Goal: Information Seeking & Learning: Check status

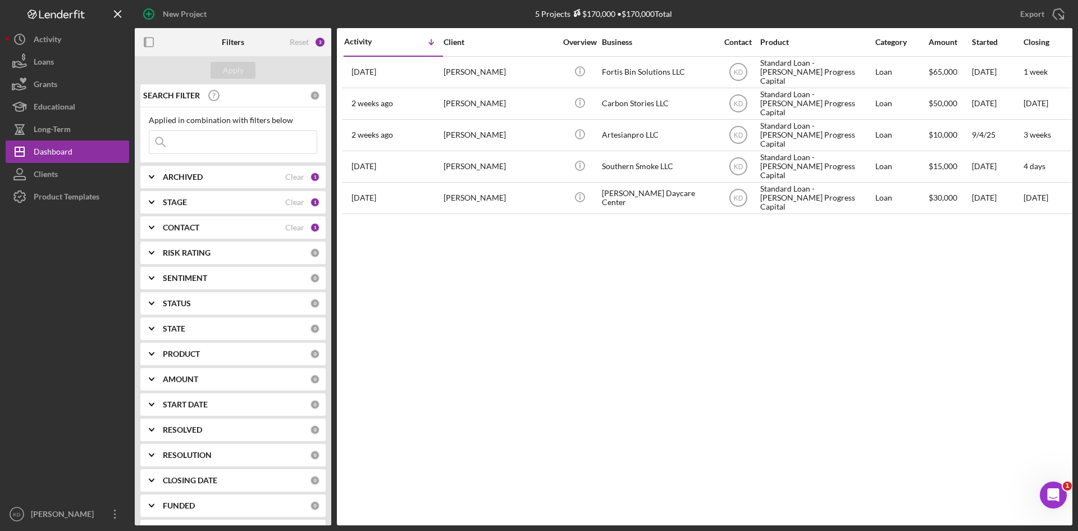
click at [162, 205] on icon "Icon/Expander" at bounding box center [152, 202] width 28 height 28
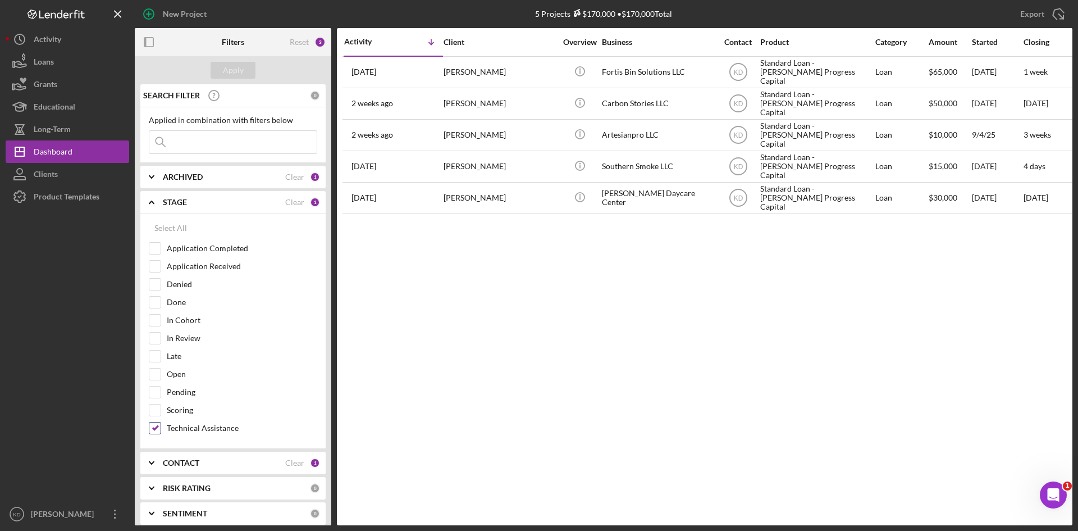
click at [154, 425] on input "Technical Assistance" at bounding box center [154, 427] width 11 height 11
checkbox input "false"
click at [166, 202] on b "STAGE" at bounding box center [175, 202] width 24 height 9
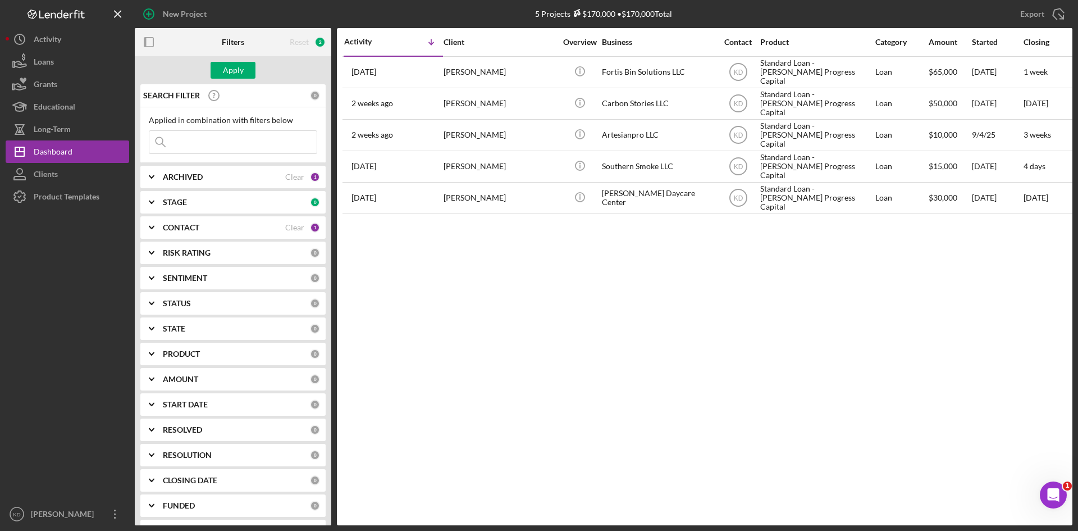
click at [161, 232] on icon "Icon/Expander" at bounding box center [152, 227] width 28 height 28
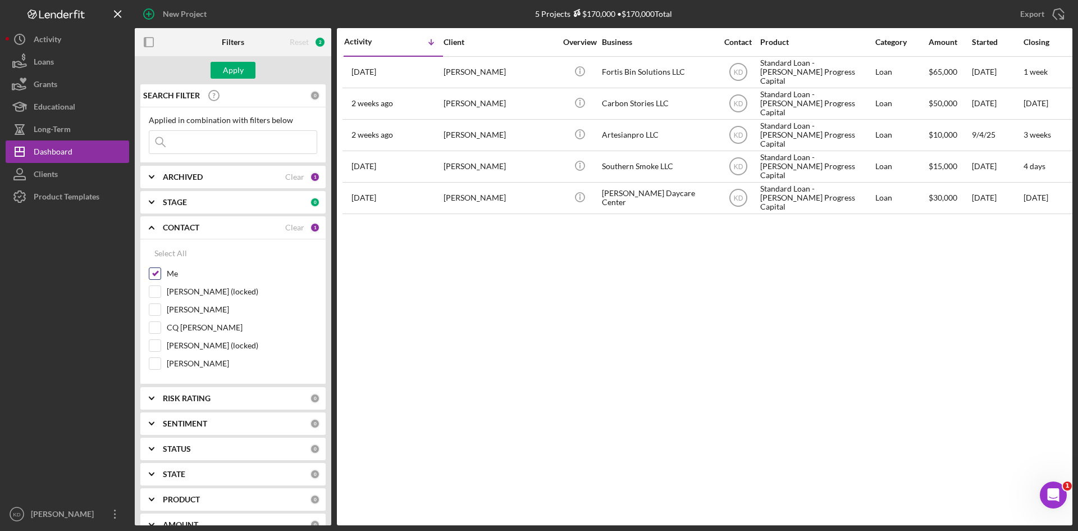
click at [156, 273] on input "Me" at bounding box center [154, 273] width 11 height 11
checkbox input "false"
click at [157, 304] on input "[PERSON_NAME]" at bounding box center [154, 309] width 11 height 11
checkbox input "true"
click at [234, 71] on div "Apply" at bounding box center [233, 70] width 21 height 17
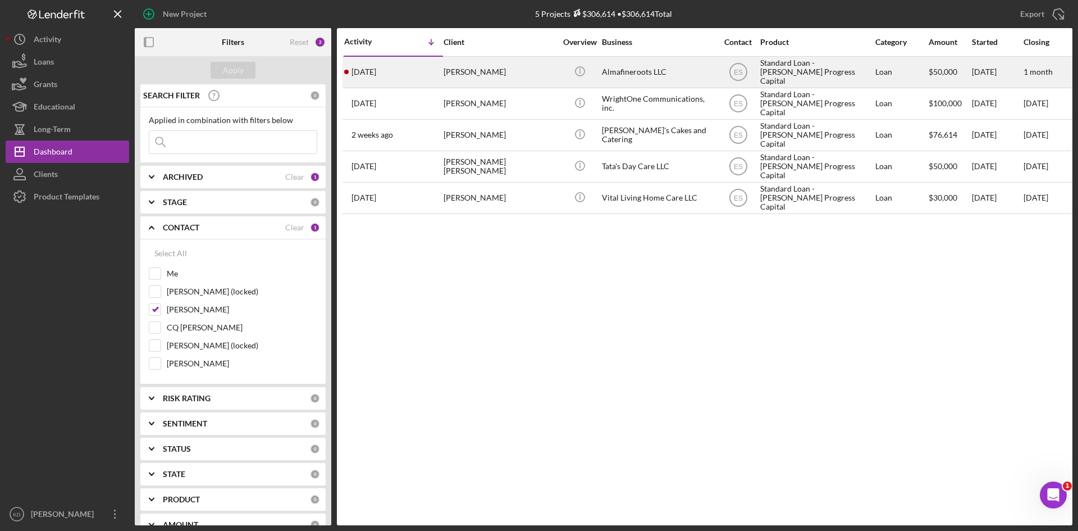
click at [463, 76] on div "[PERSON_NAME]" at bounding box center [500, 72] width 112 height 30
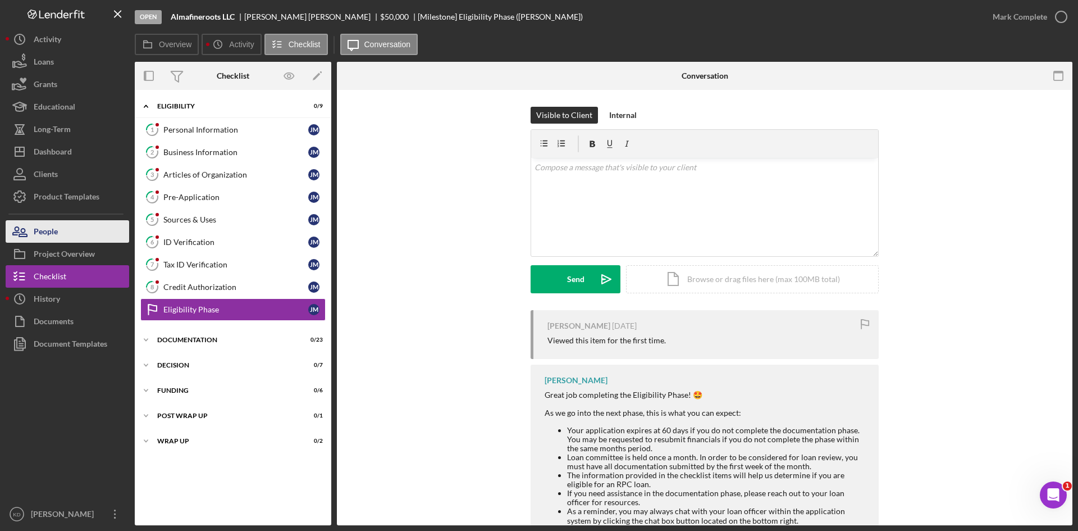
click at [48, 226] on div "People" at bounding box center [46, 232] width 24 height 25
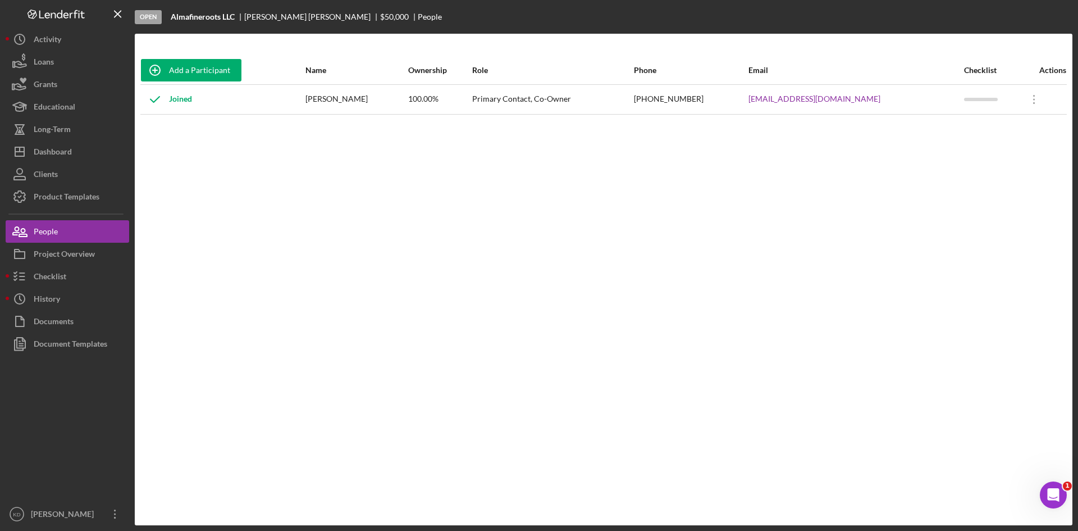
drag, startPoint x: 384, startPoint y: 101, endPoint x: 330, endPoint y: 101, distance: 54.5
click at [330, 101] on div "[PERSON_NAME]" at bounding box center [357, 99] width 102 height 28
copy div "[PERSON_NAME]"
click at [358, 99] on div "[PERSON_NAME]" at bounding box center [357, 99] width 102 height 28
click at [202, 193] on div "Add a Participant Name Ownership Role Phone Email Checklist Actions Joined [PER…" at bounding box center [604, 279] width 938 height 446
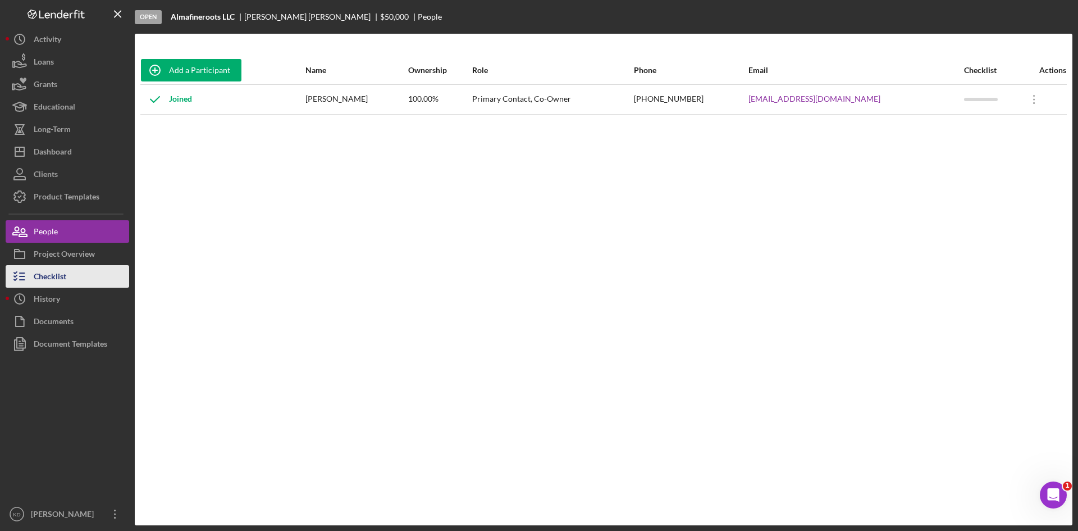
click at [48, 275] on div "Checklist" at bounding box center [50, 277] width 33 height 25
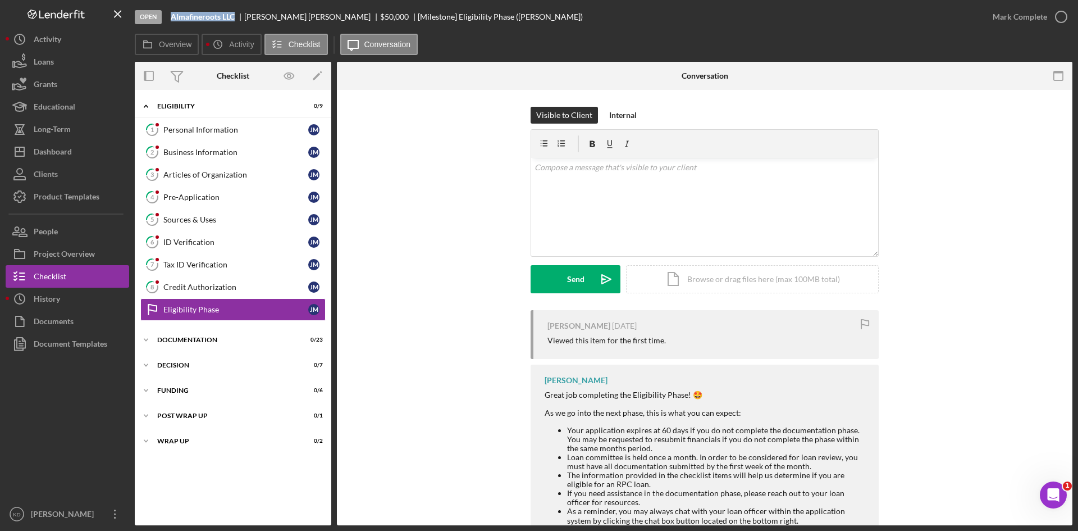
drag, startPoint x: 235, startPoint y: 17, endPoint x: 172, endPoint y: 16, distance: 62.9
click at [172, 16] on b "Almafineroots LLC" at bounding box center [203, 16] width 64 height 9
copy b "Almafineroots LLC"
click at [56, 229] on div "People" at bounding box center [46, 232] width 24 height 25
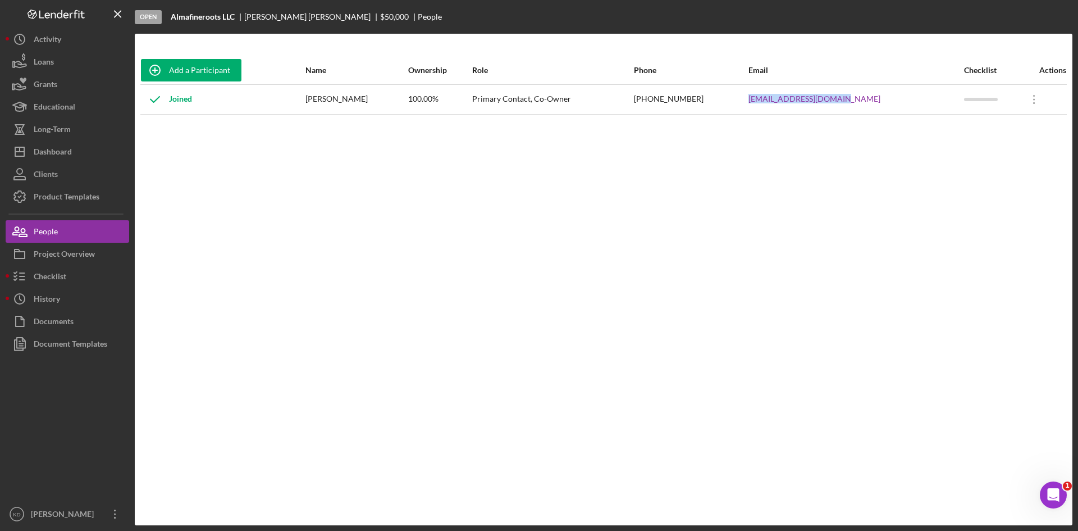
drag, startPoint x: 880, startPoint y: 98, endPoint x: 776, endPoint y: 101, distance: 103.9
click at [776, 101] on tr "Joined [PERSON_NAME] 100.00% Primary Contact, Co-Owner [PHONE_NUMBER] [EMAIL_AD…" at bounding box center [603, 99] width 927 height 30
copy tr "[EMAIL_ADDRESS][DOMAIN_NAME]"
click at [69, 256] on div "Project Overview" at bounding box center [64, 255] width 61 height 25
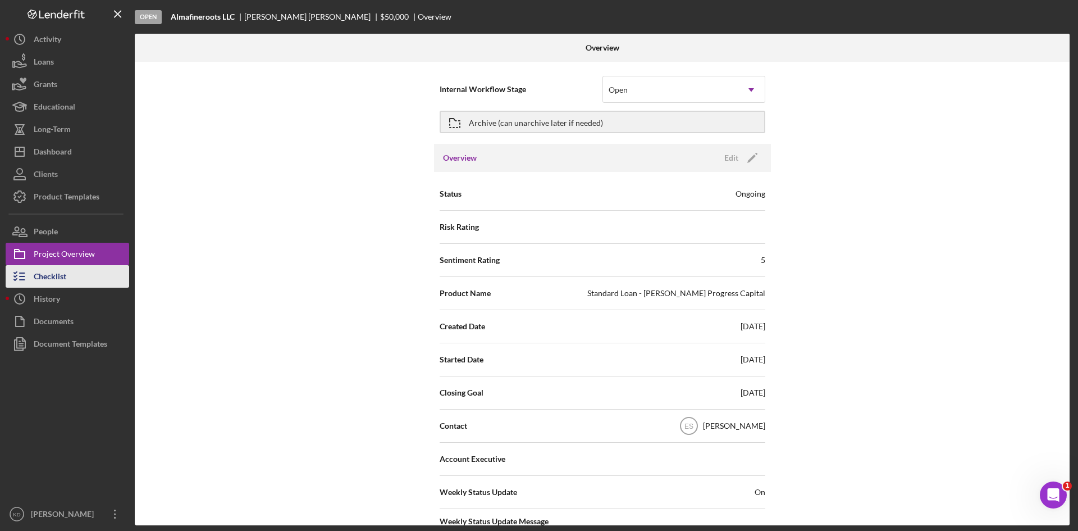
click at [60, 276] on div "Checklist" at bounding box center [50, 277] width 33 height 25
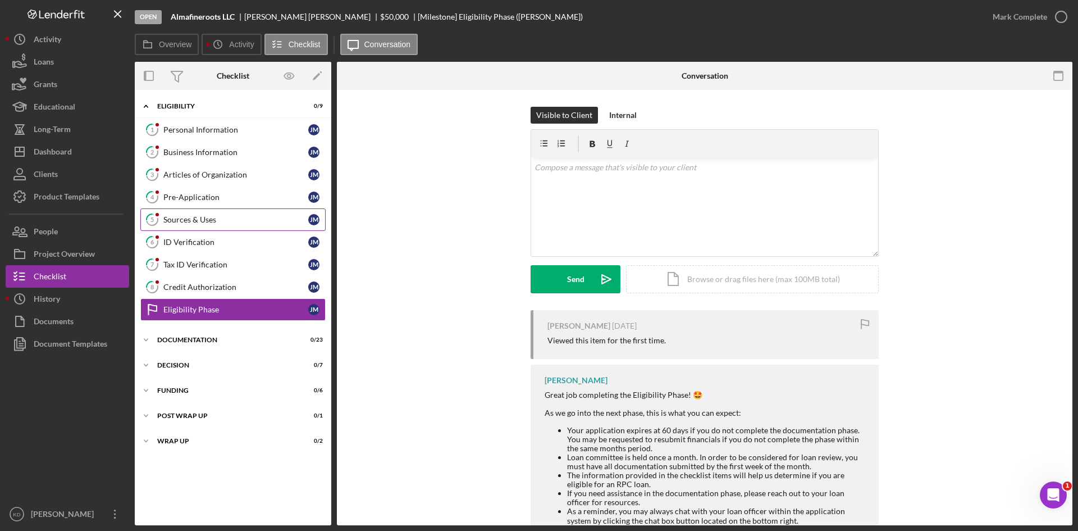
click at [202, 220] on div "Sources & Uses" at bounding box center [235, 219] width 145 height 9
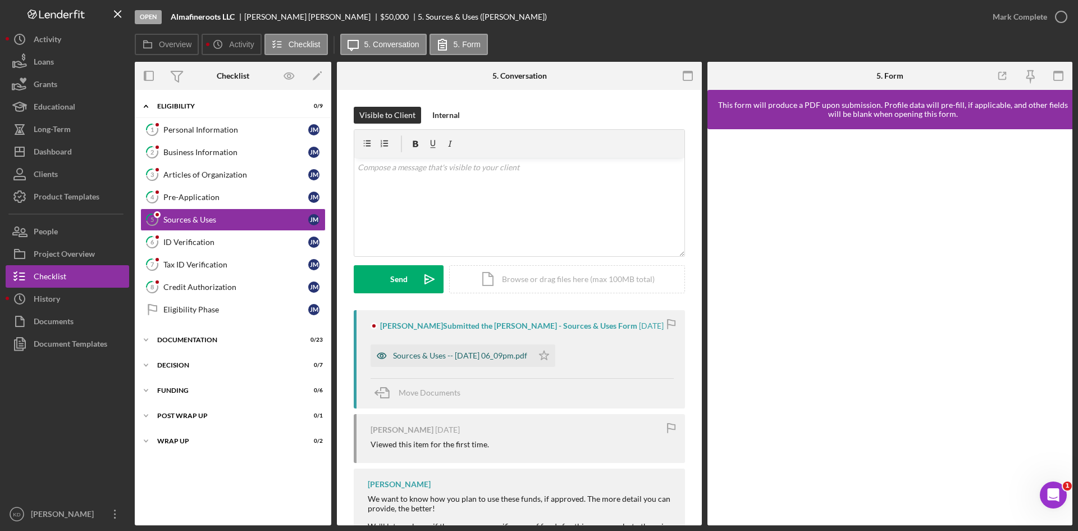
click at [480, 354] on div "Sources & Uses -- [DATE] 06_09pm.pdf" at bounding box center [460, 355] width 134 height 9
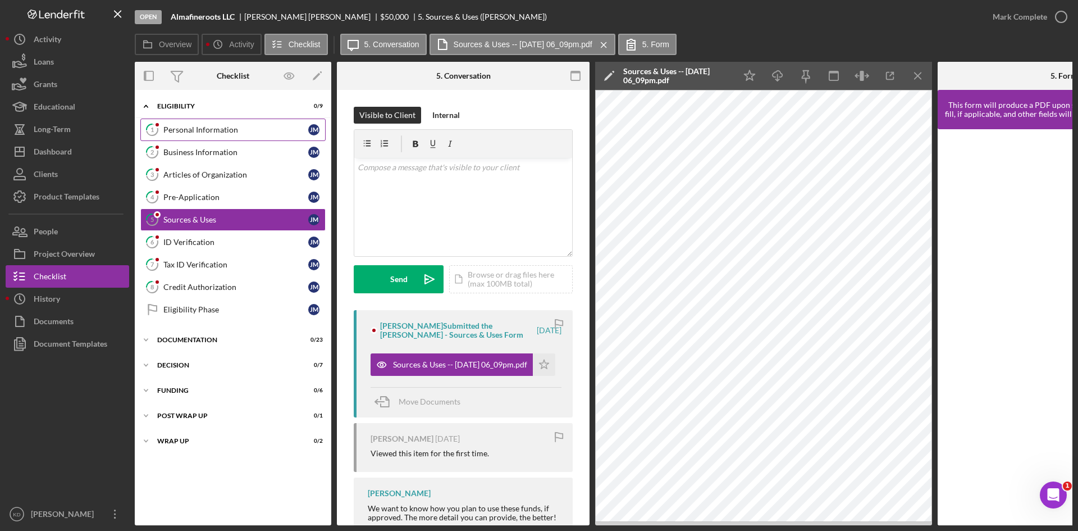
click at [229, 136] on link "1 Personal Information [PERSON_NAME]" at bounding box center [232, 129] width 185 height 22
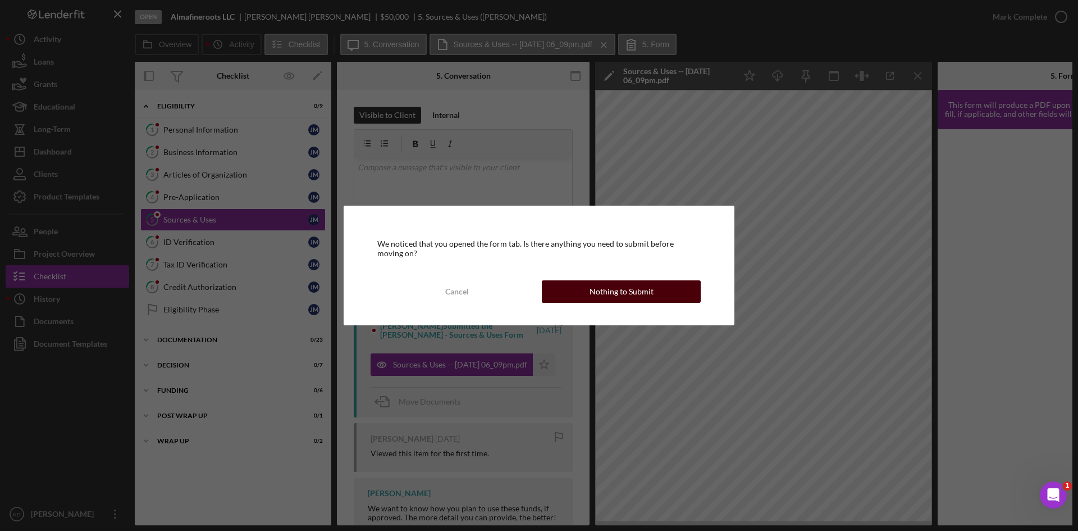
click at [586, 296] on button "Nothing to Submit" at bounding box center [621, 291] width 159 height 22
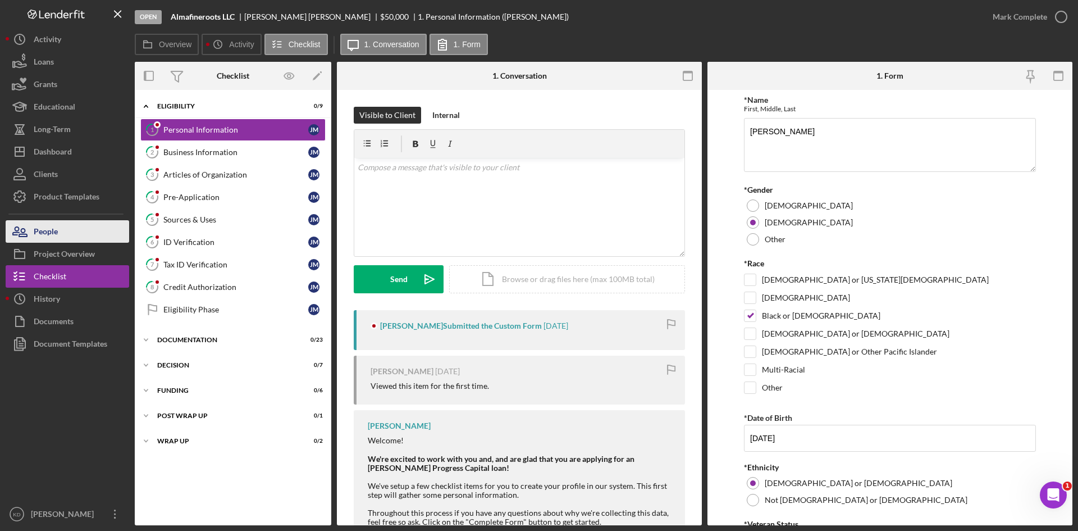
click at [71, 233] on button "People" at bounding box center [68, 231] width 124 height 22
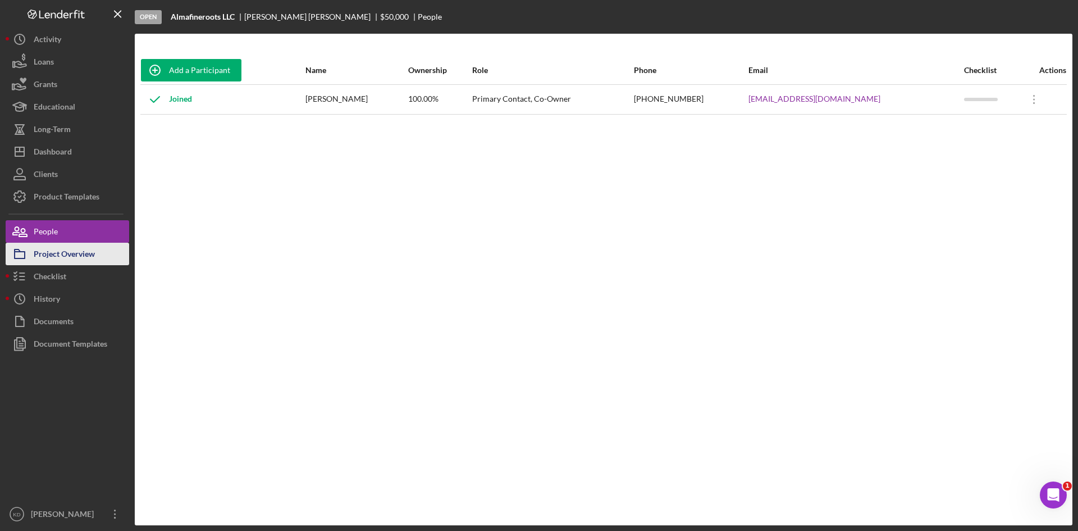
click at [63, 253] on div "Project Overview" at bounding box center [64, 255] width 61 height 25
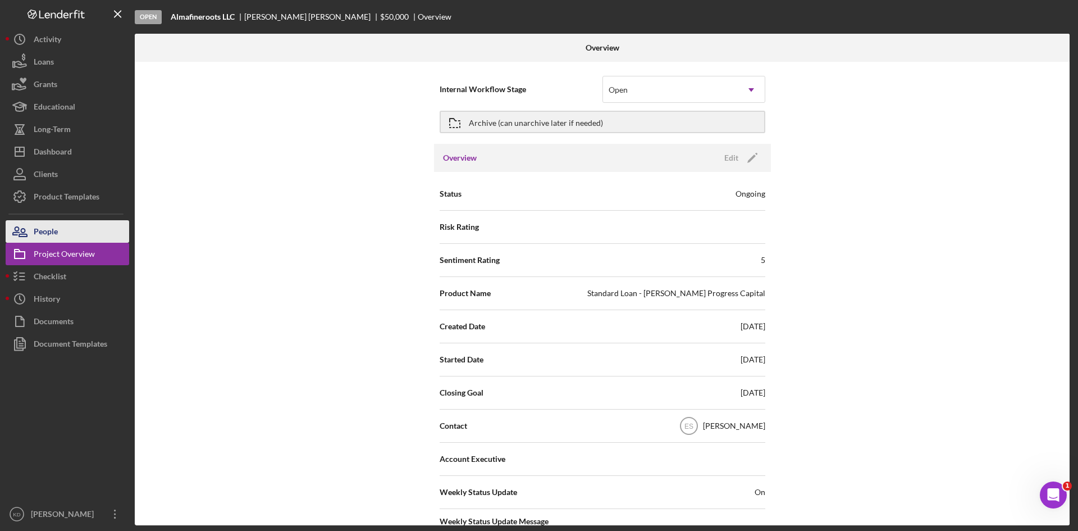
click at [53, 229] on div "People" at bounding box center [46, 232] width 24 height 25
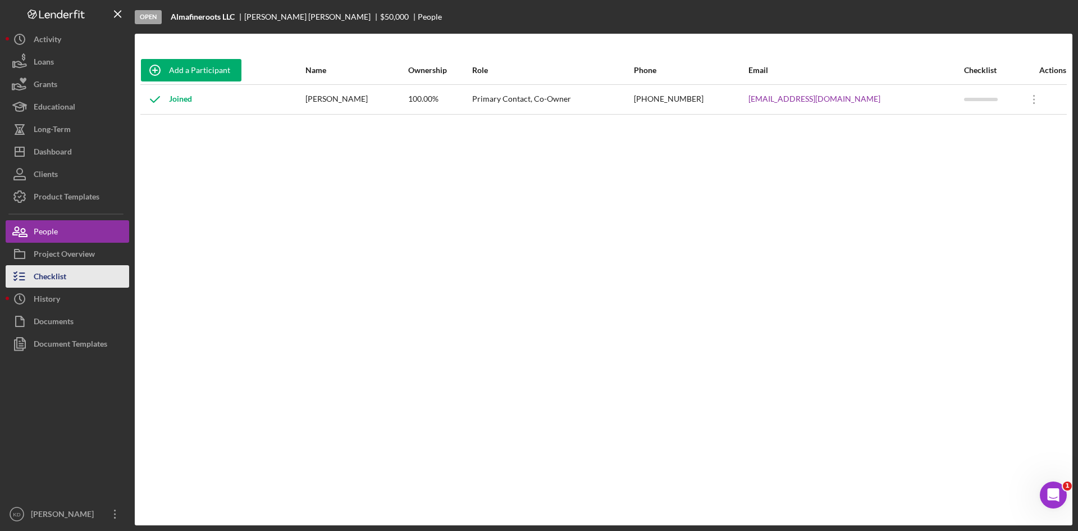
click at [51, 279] on div "Checklist" at bounding box center [50, 277] width 33 height 25
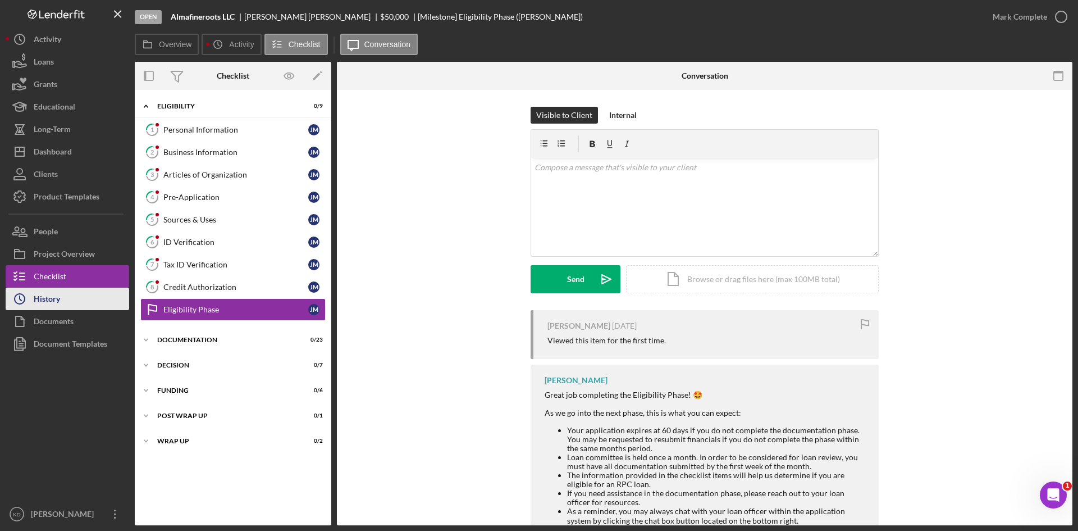
click at [46, 302] on div "History" at bounding box center [47, 300] width 26 height 25
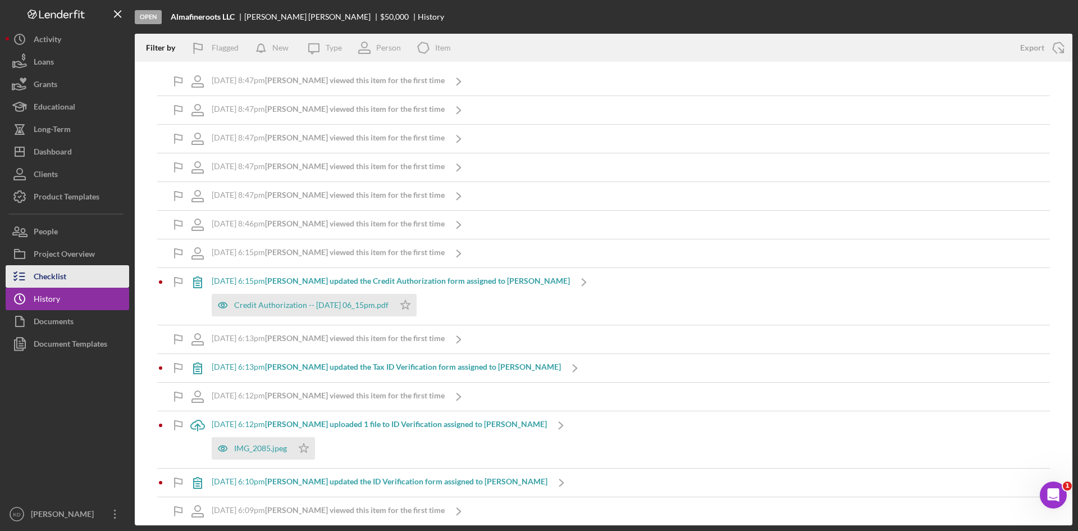
click at [40, 278] on div "Checklist" at bounding box center [50, 277] width 33 height 25
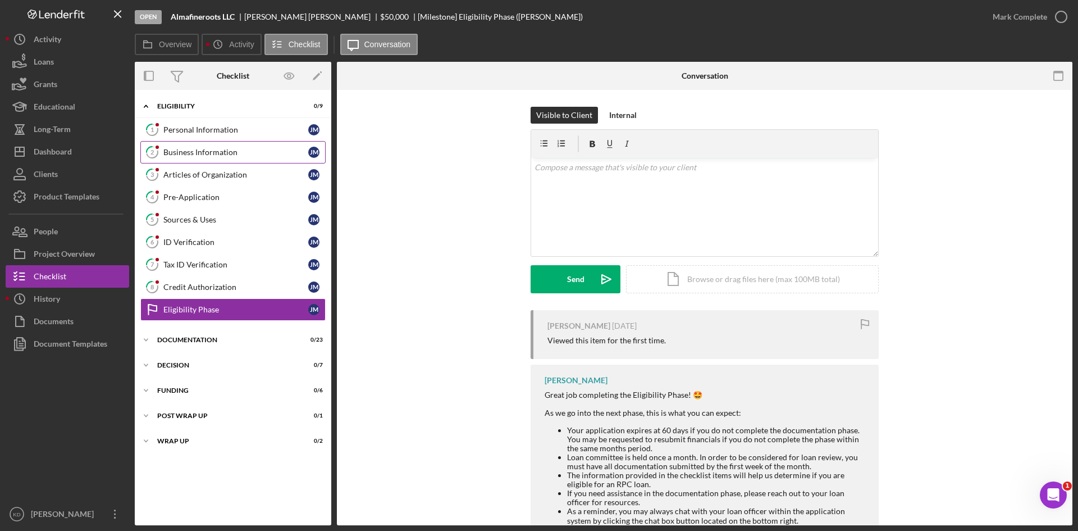
click at [212, 145] on link "2 Business Information [PERSON_NAME]" at bounding box center [232, 152] width 185 height 22
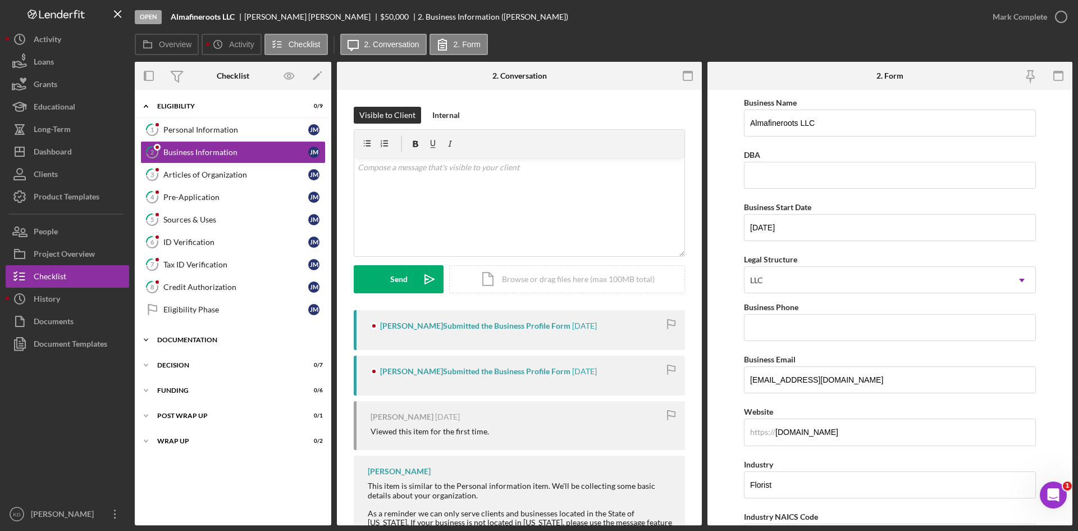
click at [148, 340] on icon "Icon/Expander" at bounding box center [146, 340] width 22 height 22
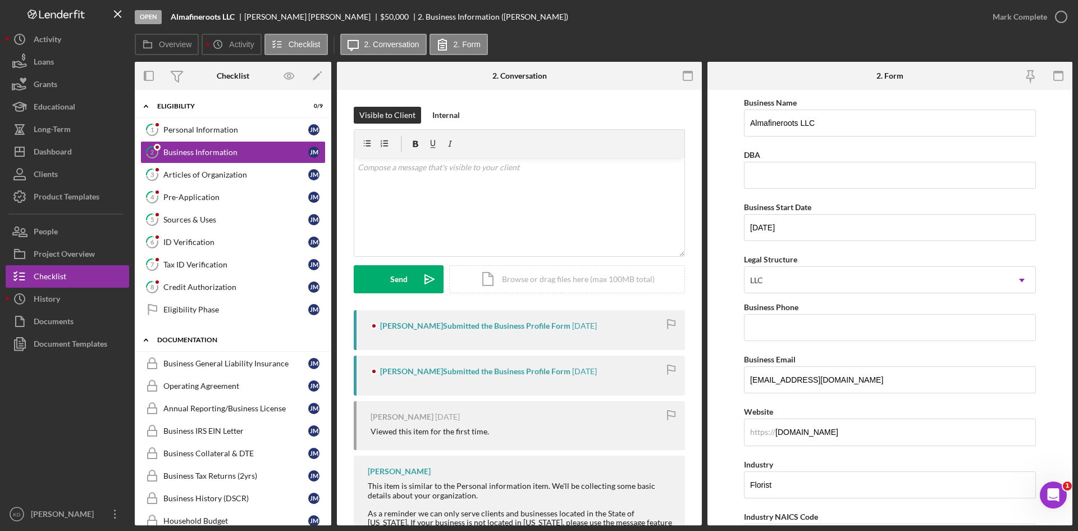
click at [151, 341] on icon "Icon/Expander" at bounding box center [146, 340] width 22 height 22
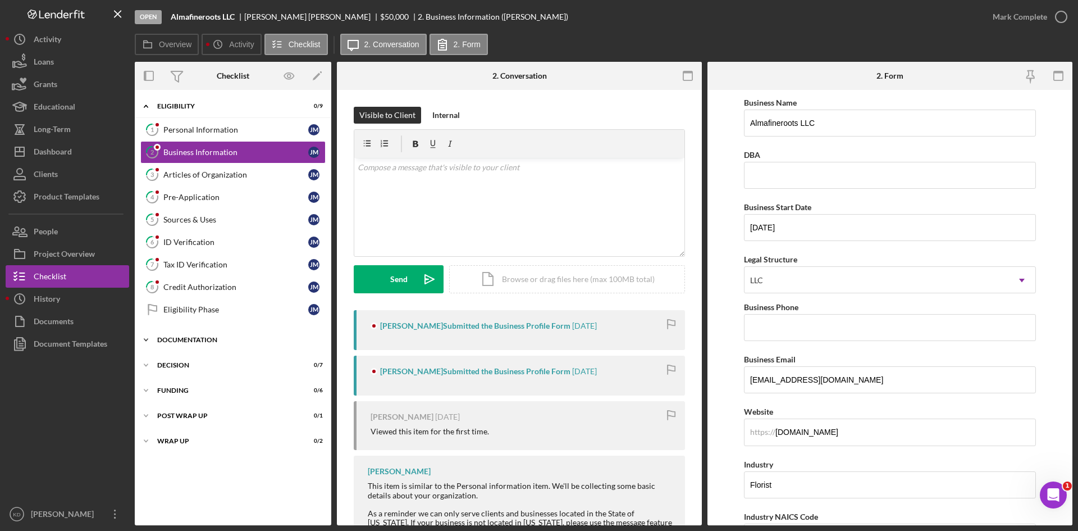
click at [144, 339] on icon "Icon/Expander" at bounding box center [146, 340] width 22 height 22
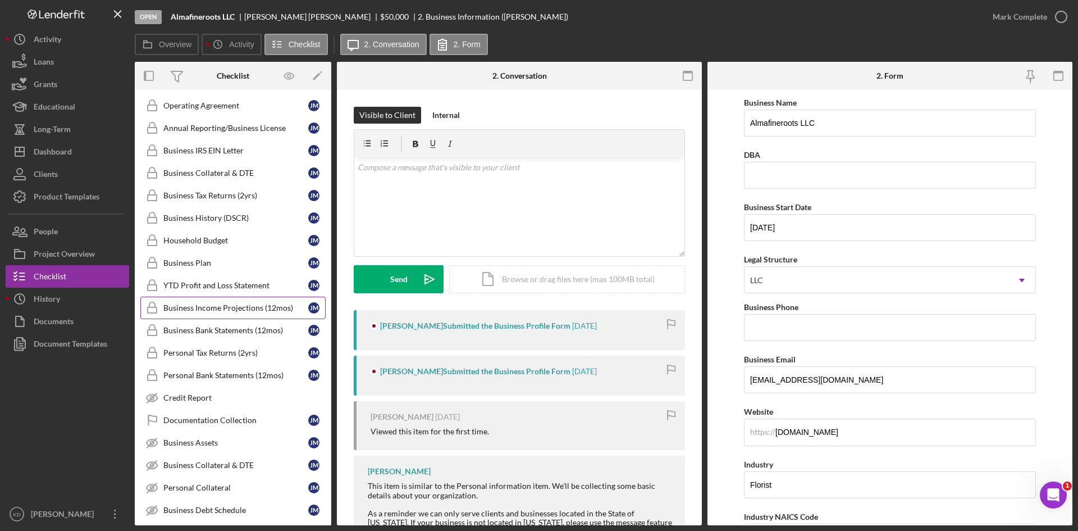
scroll to position [281, 0]
click at [75, 224] on button "People" at bounding box center [68, 231] width 124 height 22
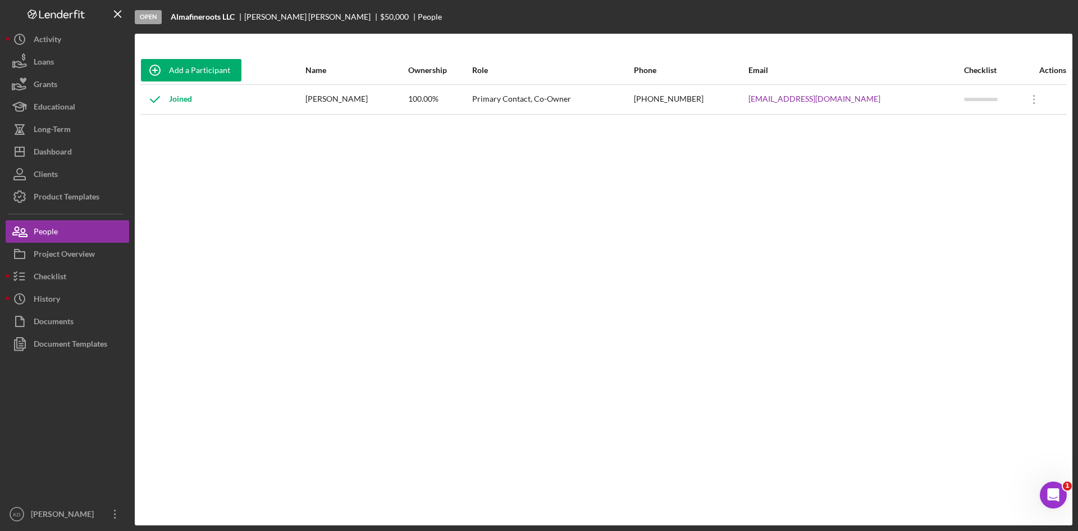
drag, startPoint x: 385, startPoint y: 99, endPoint x: 329, endPoint y: 99, distance: 56.2
click at [329, 99] on div "[PERSON_NAME]" at bounding box center [357, 99] width 102 height 28
copy div "[PERSON_NAME]"
click at [56, 156] on div "Dashboard" at bounding box center [53, 152] width 38 height 25
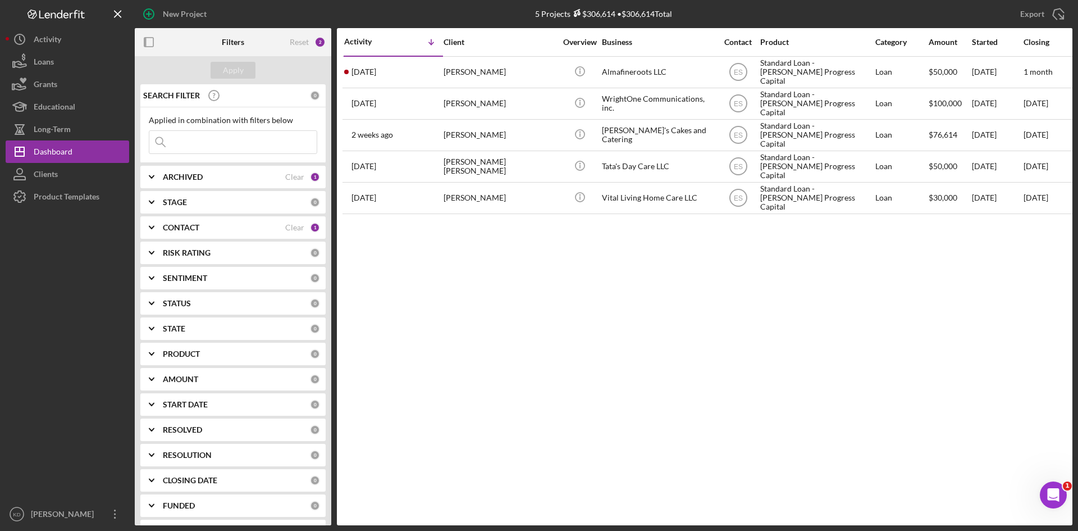
click at [165, 208] on icon "Icon/Expander" at bounding box center [152, 202] width 28 height 28
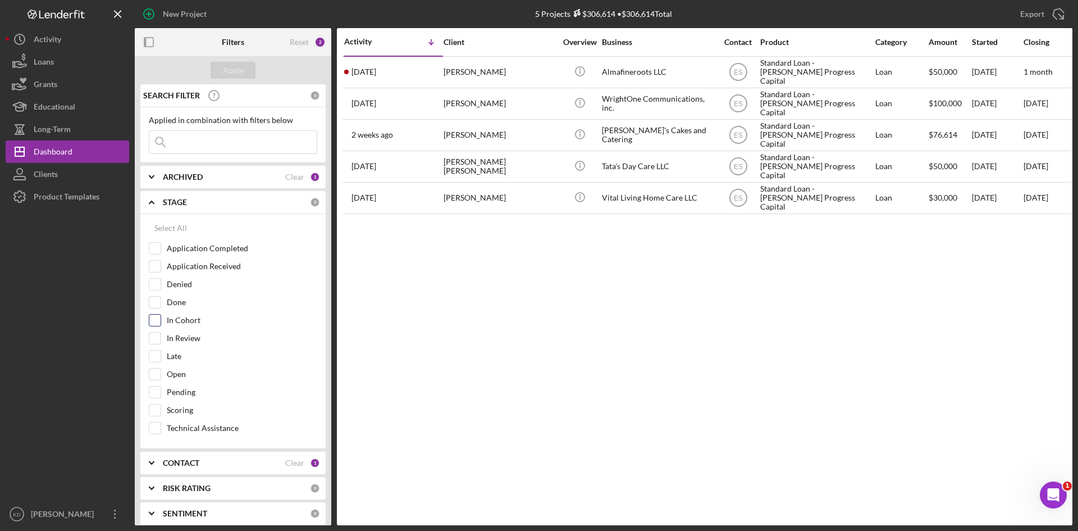
click at [159, 318] on div at bounding box center [155, 320] width 12 height 12
click at [151, 317] on input "In Cohort" at bounding box center [154, 319] width 11 height 11
checkbox input "true"
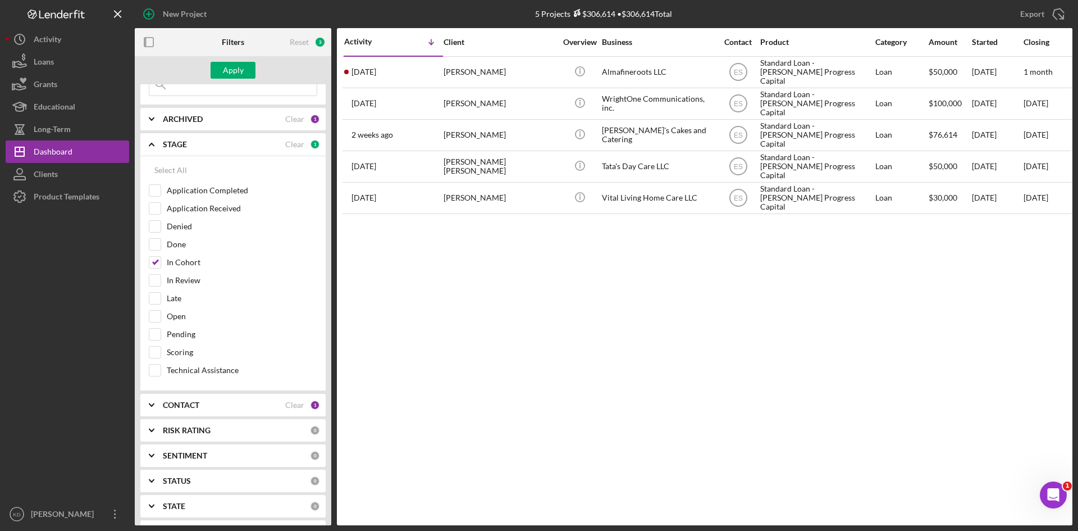
scroll to position [112, 0]
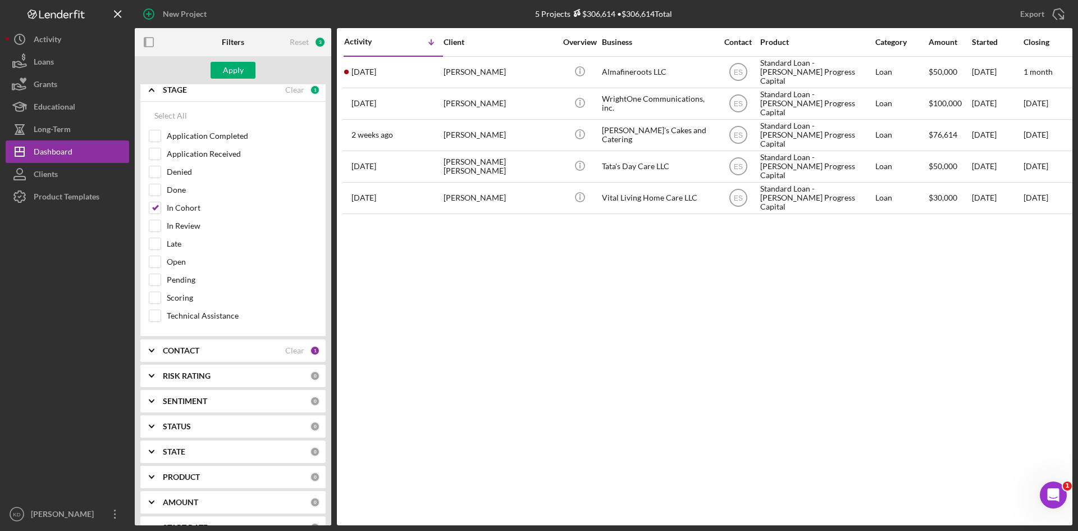
click at [167, 354] on b "CONTACT" at bounding box center [181, 350] width 37 height 9
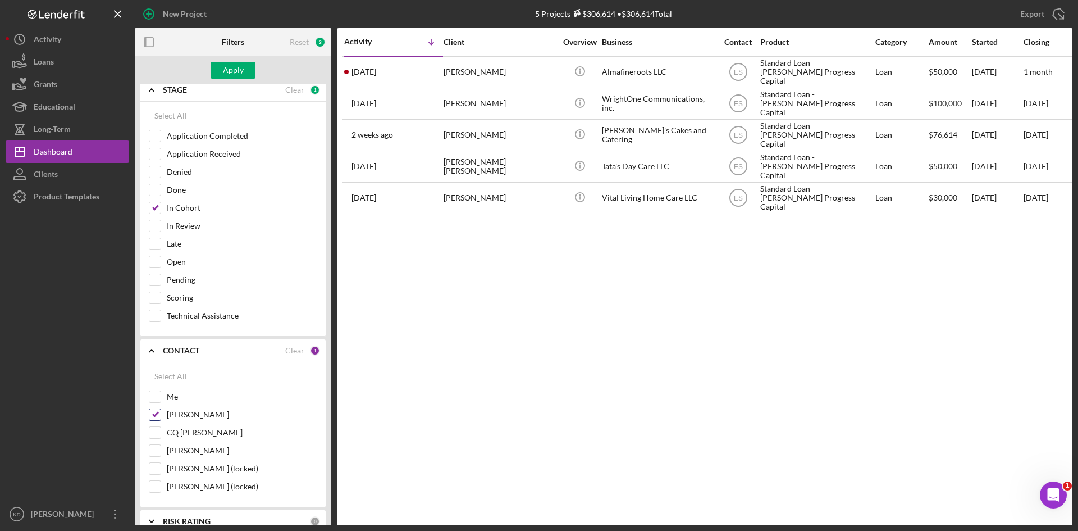
click at [156, 410] on input "[PERSON_NAME]" at bounding box center [154, 414] width 11 height 11
checkbox input "false"
click at [153, 396] on input "Me" at bounding box center [154, 396] width 11 height 11
checkbox input "true"
click at [240, 75] on div "Apply" at bounding box center [233, 70] width 21 height 17
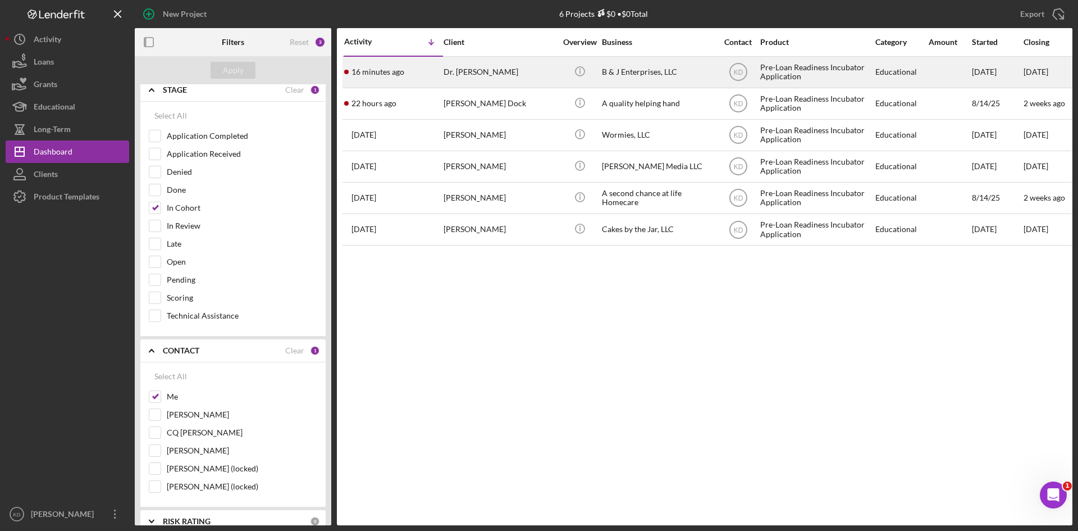
click at [485, 75] on div "Dr. [PERSON_NAME]" at bounding box center [500, 72] width 112 height 30
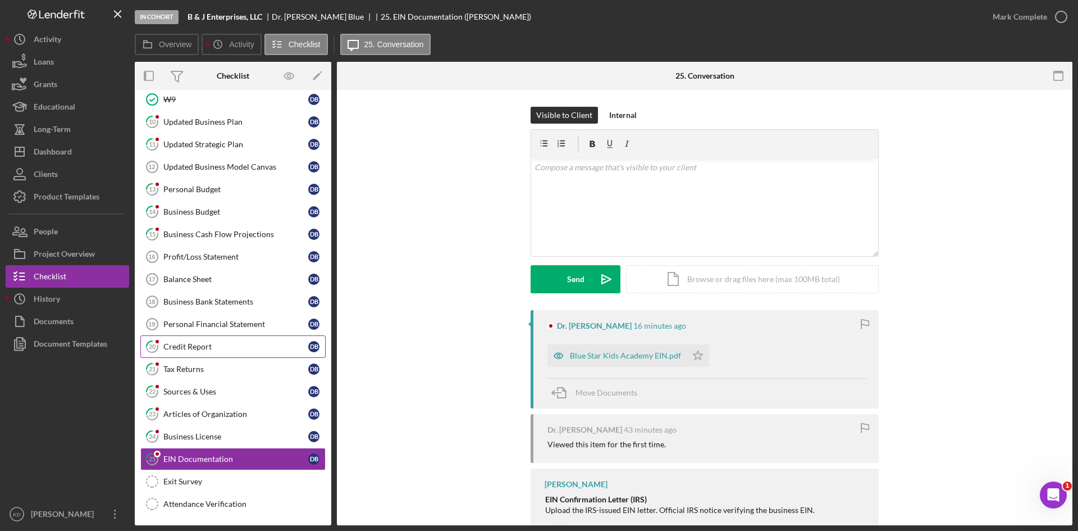
scroll to position [155, 0]
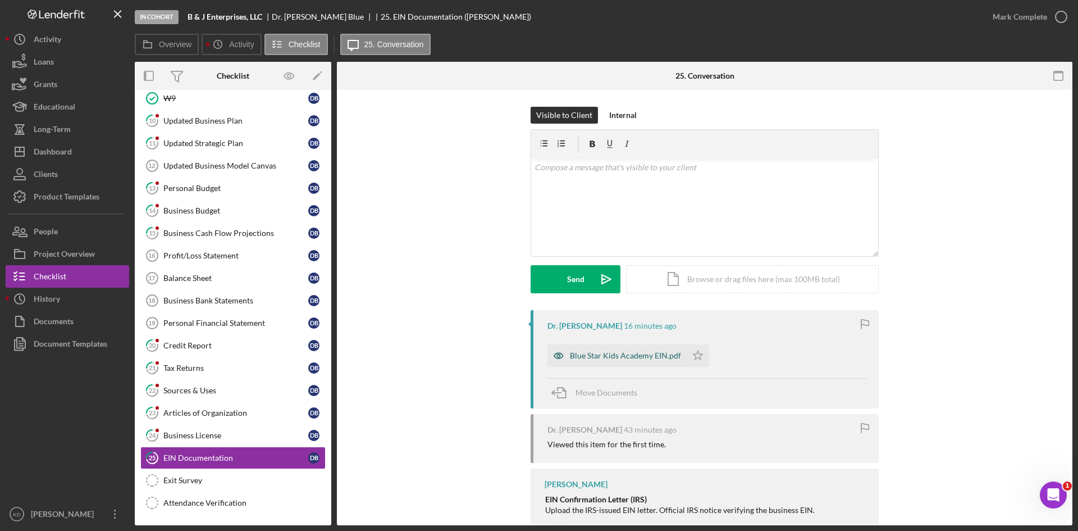
click at [587, 355] on div "Blue Star Kids Academy EIN.pdf" at bounding box center [625, 355] width 111 height 9
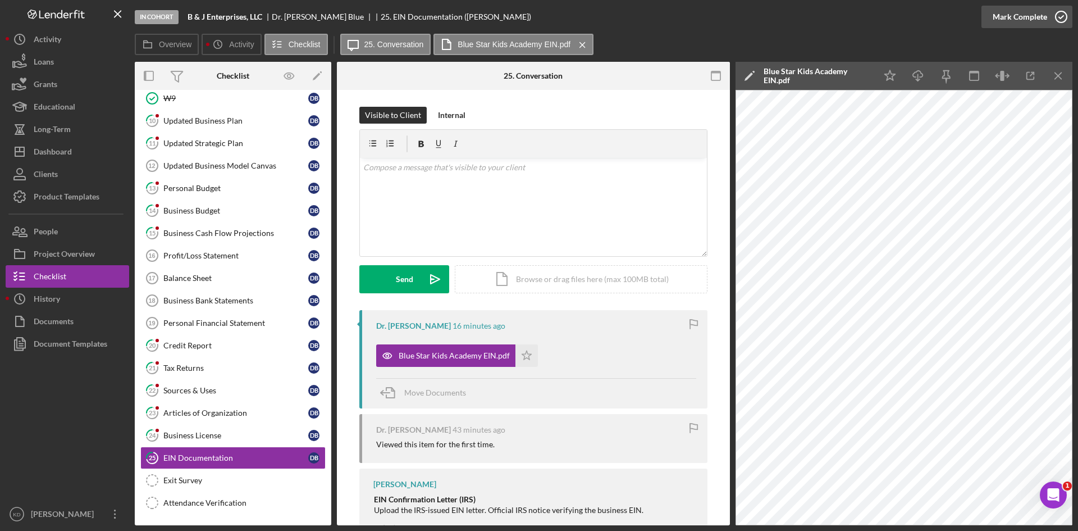
click at [1060, 21] on icon "button" at bounding box center [1061, 17] width 28 height 28
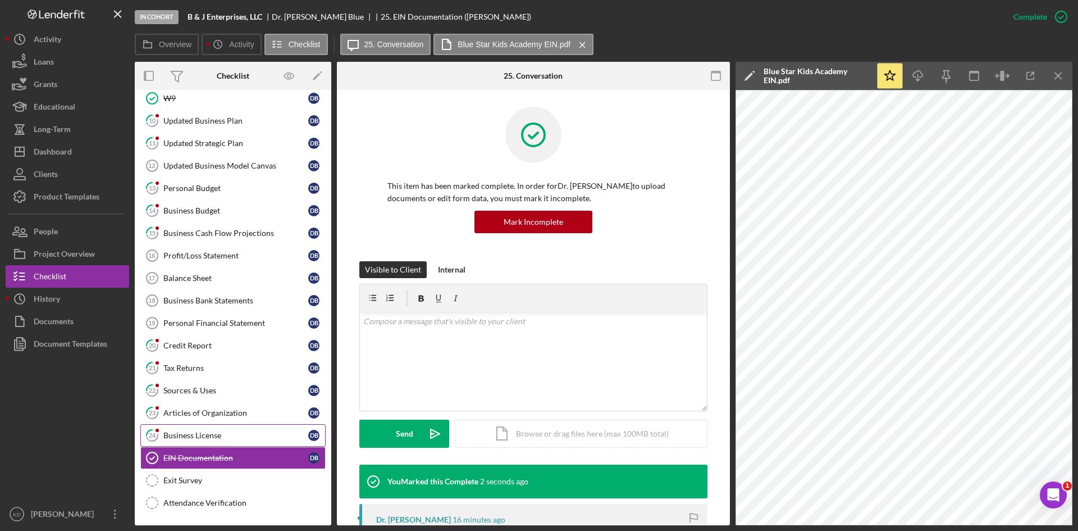
click at [226, 434] on div "Business License" at bounding box center [235, 435] width 145 height 9
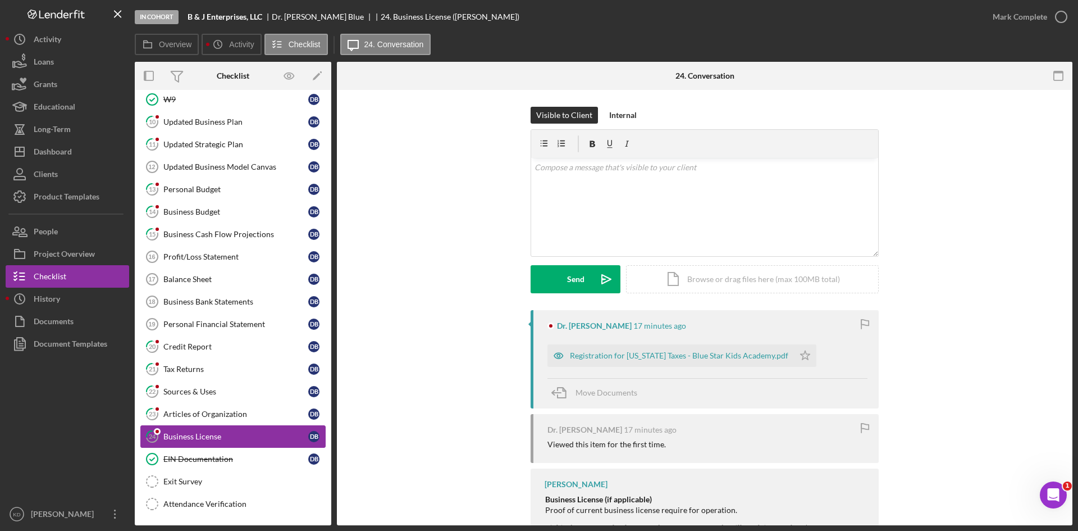
scroll to position [155, 0]
click at [632, 357] on div "Registration for [US_STATE] Taxes - Blue Star Kids Academy.pdf" at bounding box center [679, 355] width 218 height 9
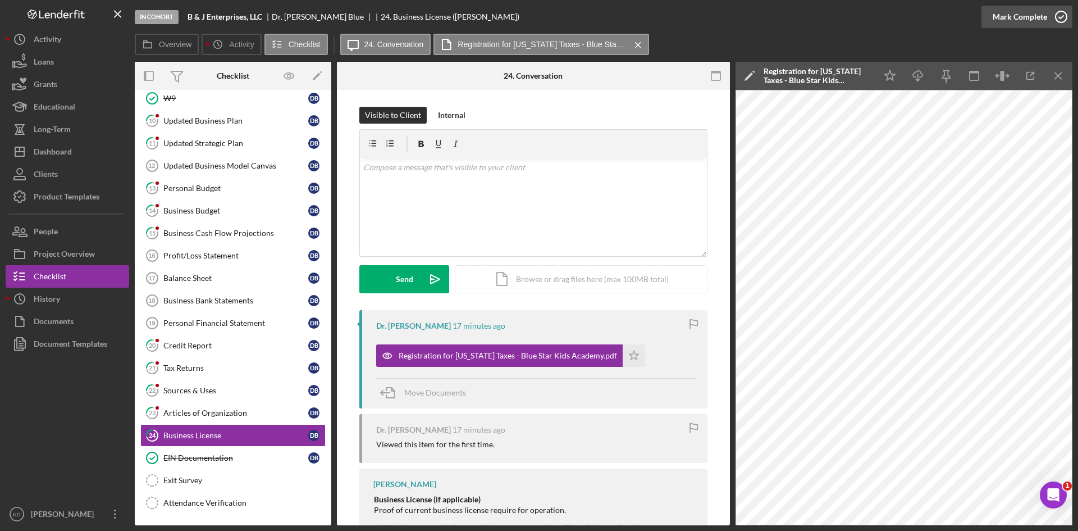
click at [1061, 19] on icon "button" at bounding box center [1061, 17] width 28 height 28
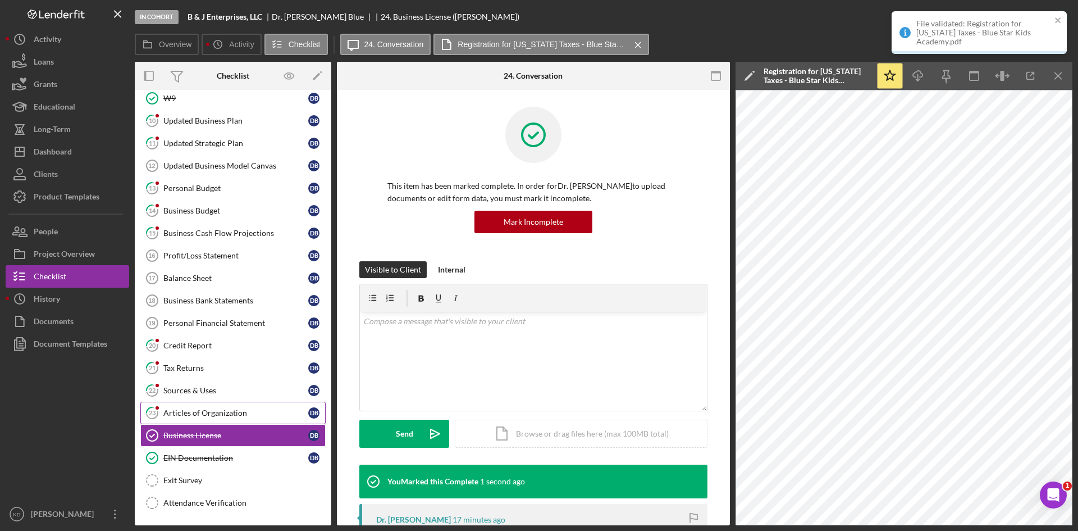
click at [199, 414] on div "Articles of Organization" at bounding box center [235, 412] width 145 height 9
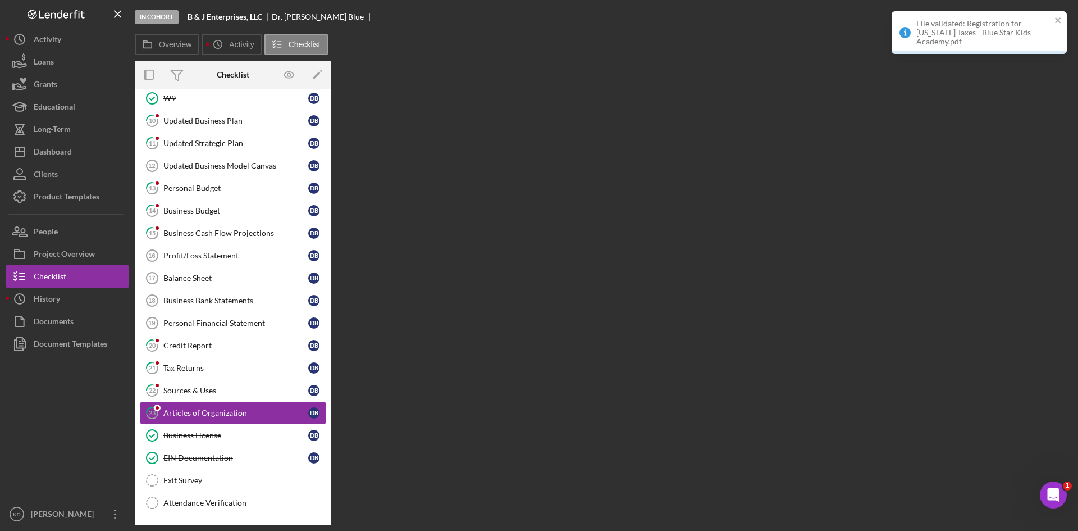
scroll to position [155, 0]
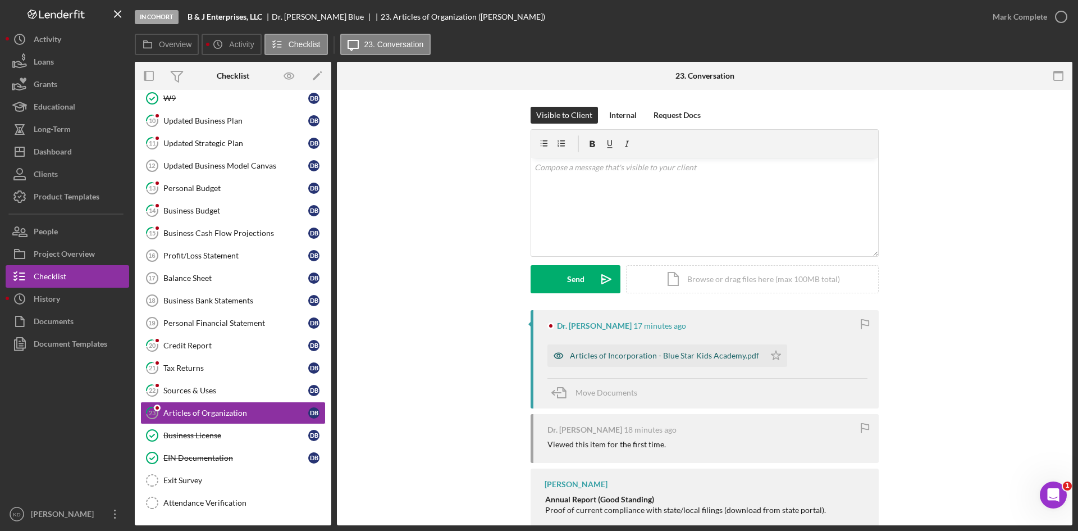
click at [691, 351] on div "Articles of Incorporation - Blue Star Kids Academy.pdf" at bounding box center [664, 355] width 189 height 9
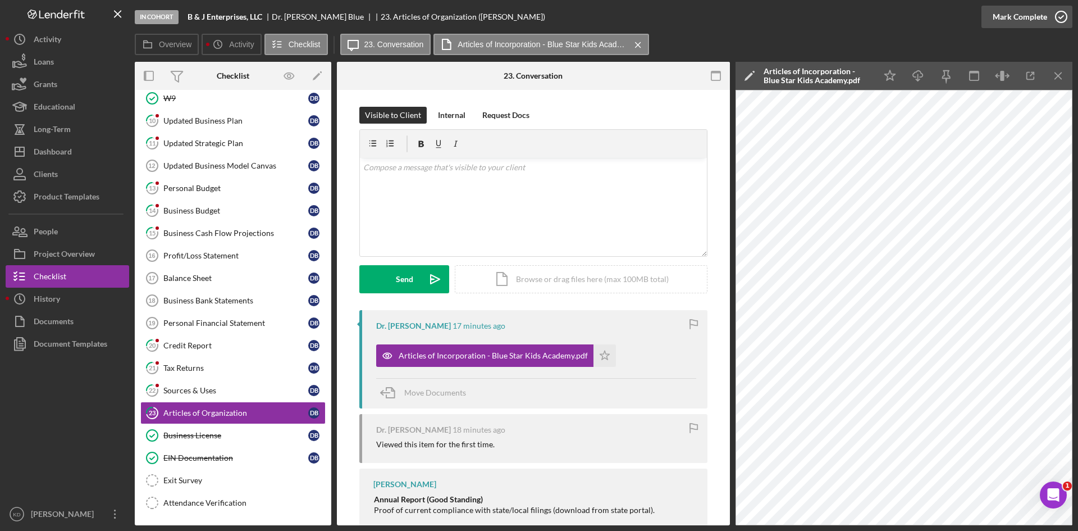
click at [1060, 17] on icon "button" at bounding box center [1061, 17] width 28 height 28
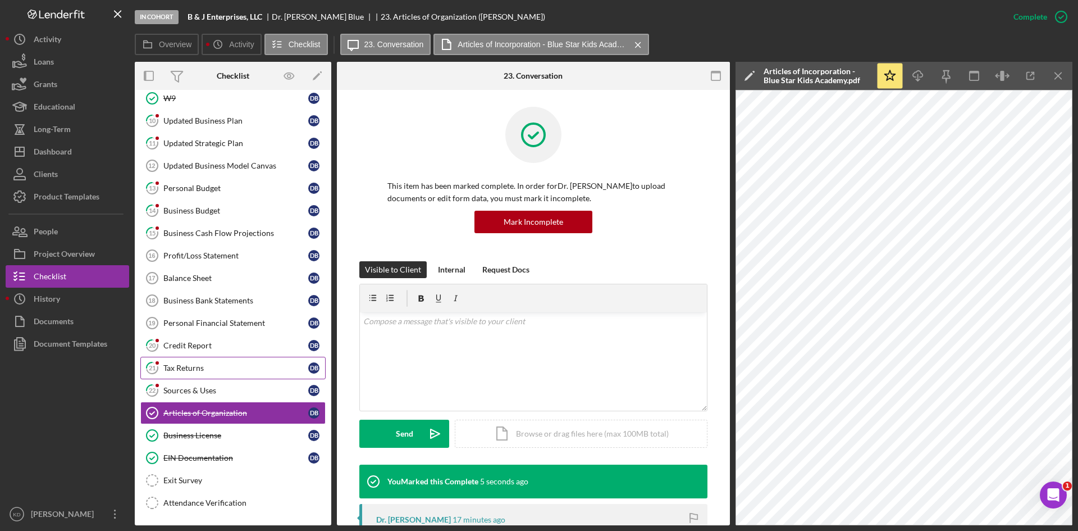
click at [213, 371] on div "Tax Returns" at bounding box center [235, 367] width 145 height 9
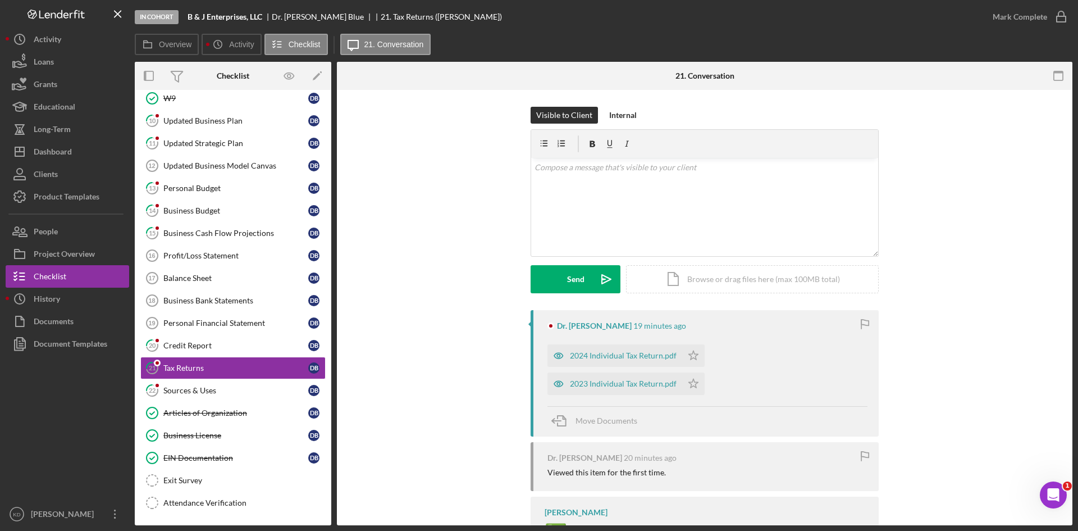
scroll to position [56, 0]
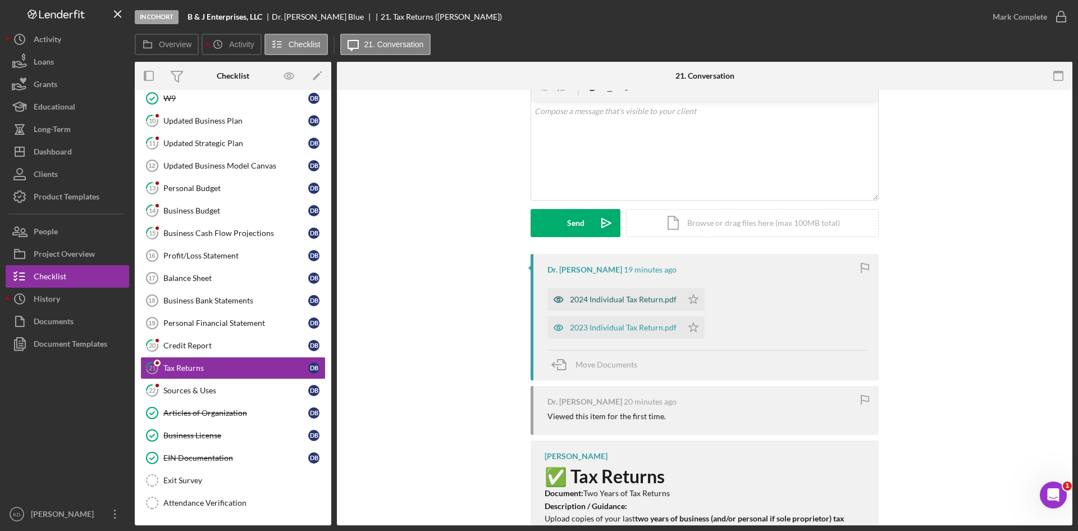
click at [601, 303] on div "2024 Individual Tax Return.pdf" at bounding box center [623, 299] width 107 height 9
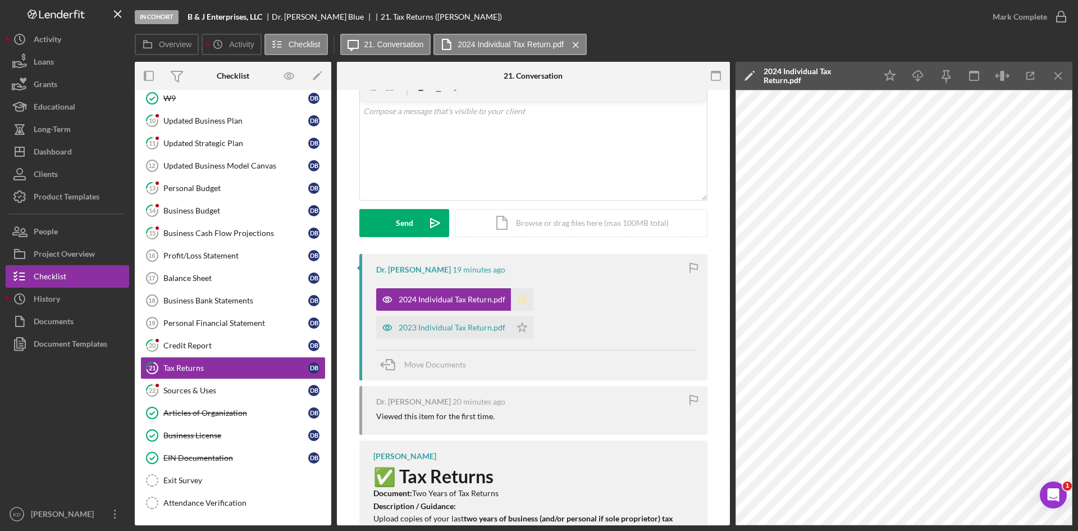
click at [524, 297] on icon "Icon/Star" at bounding box center [522, 299] width 22 height 22
click at [521, 326] on polygon "button" at bounding box center [523, 326] width 10 height 9
click at [1054, 17] on icon "button" at bounding box center [1061, 17] width 28 height 28
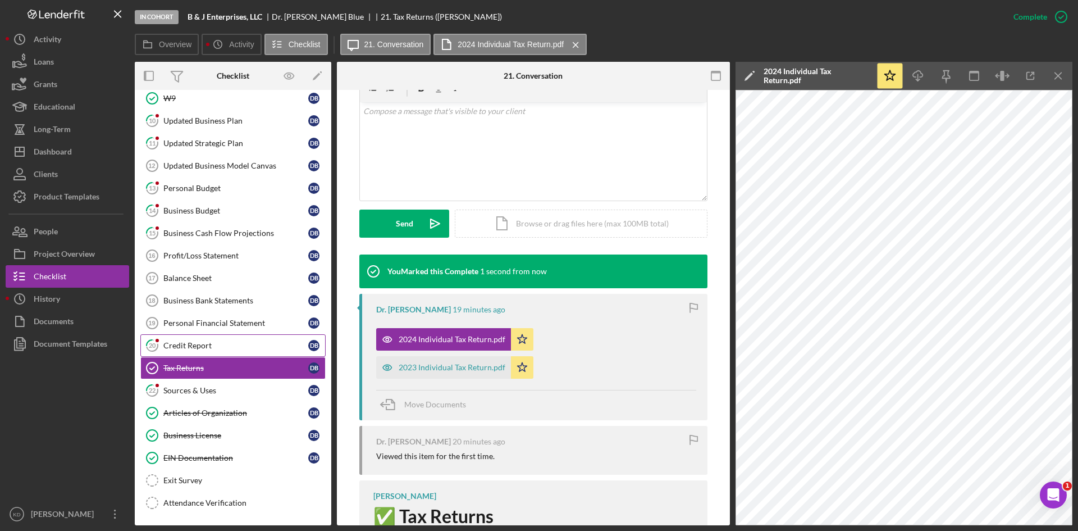
click at [188, 341] on div "Credit Report" at bounding box center [235, 345] width 145 height 9
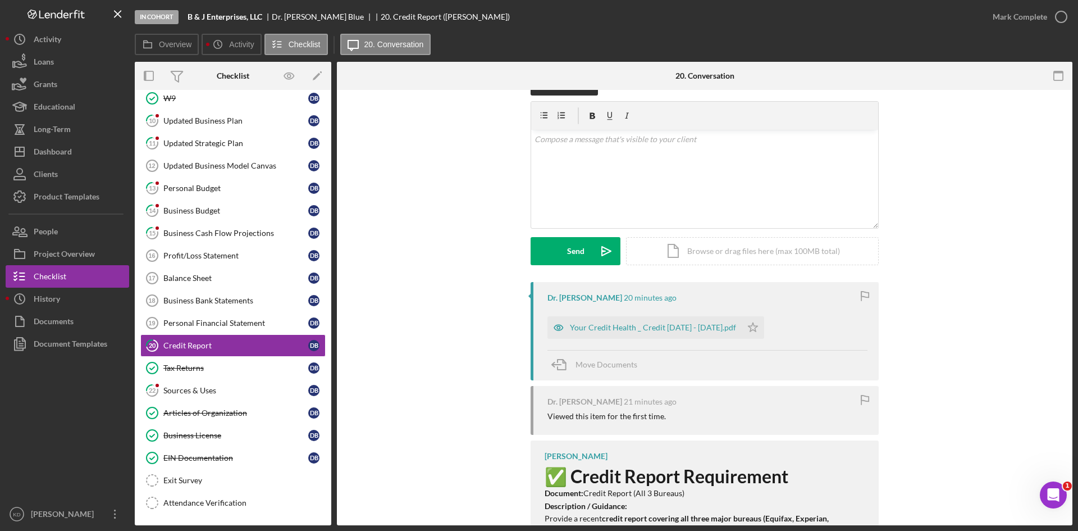
scroll to position [26, 0]
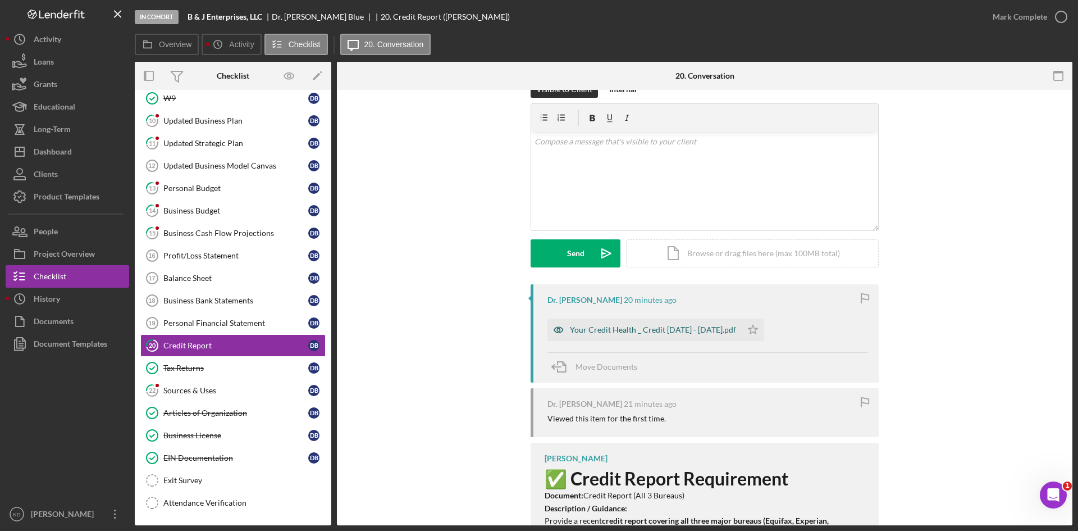
click at [627, 331] on div "Your Credit Health _ Credit [DATE] - [DATE].pdf" at bounding box center [653, 329] width 166 height 9
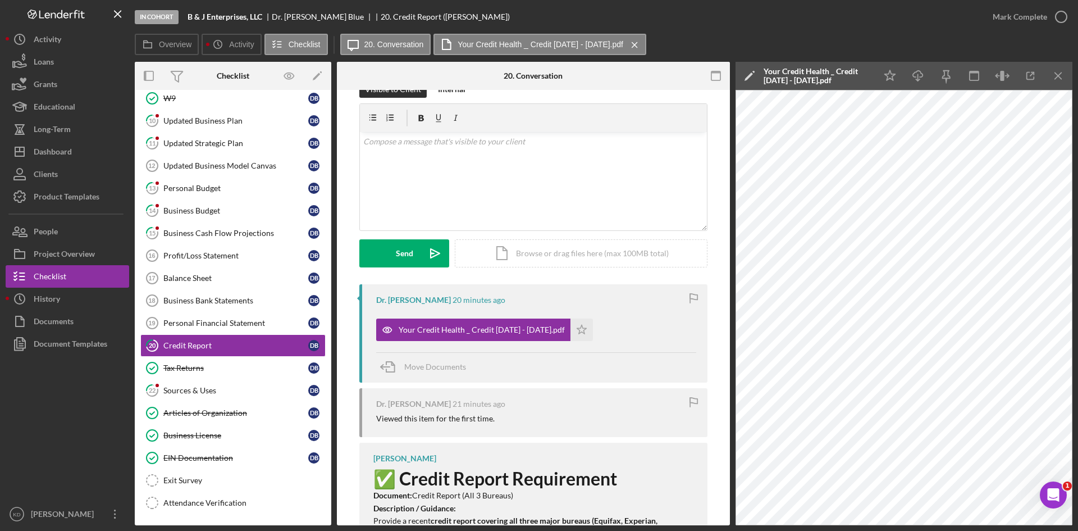
click at [617, 428] on div "Dr. [PERSON_NAME] 21 minutes ago Viewed this item for the first time." at bounding box center [533, 412] width 348 height 49
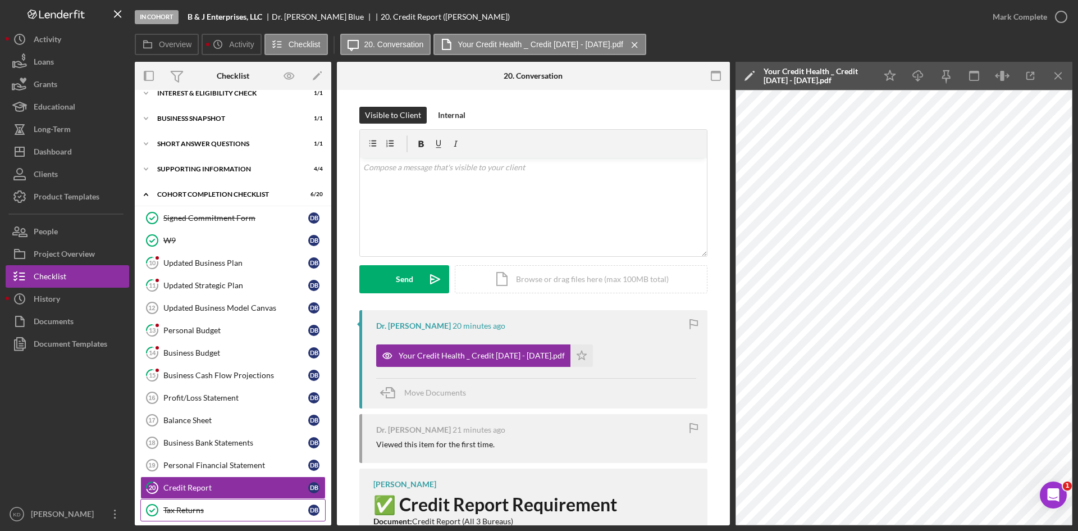
scroll to position [0, 0]
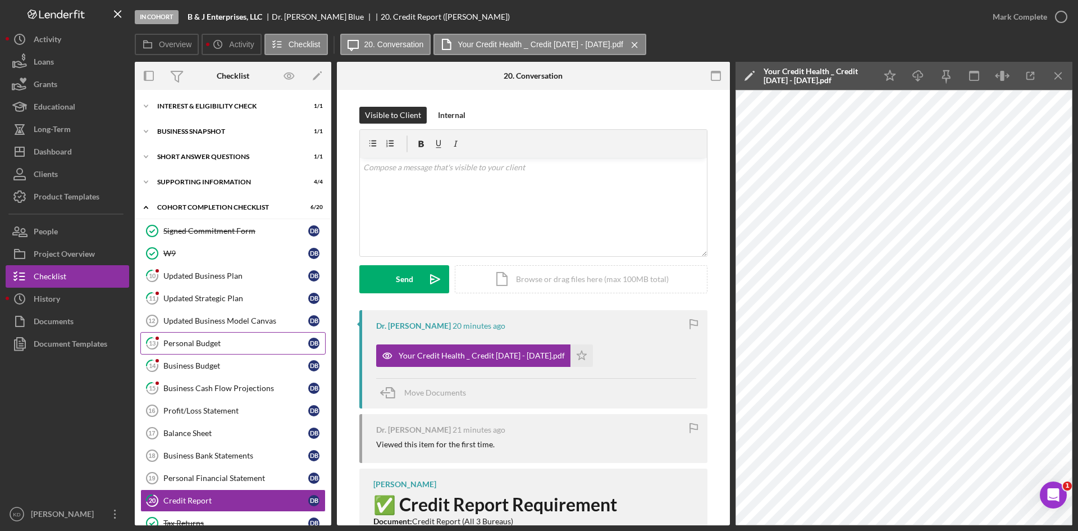
click at [182, 343] on div "Personal Budget" at bounding box center [235, 343] width 145 height 9
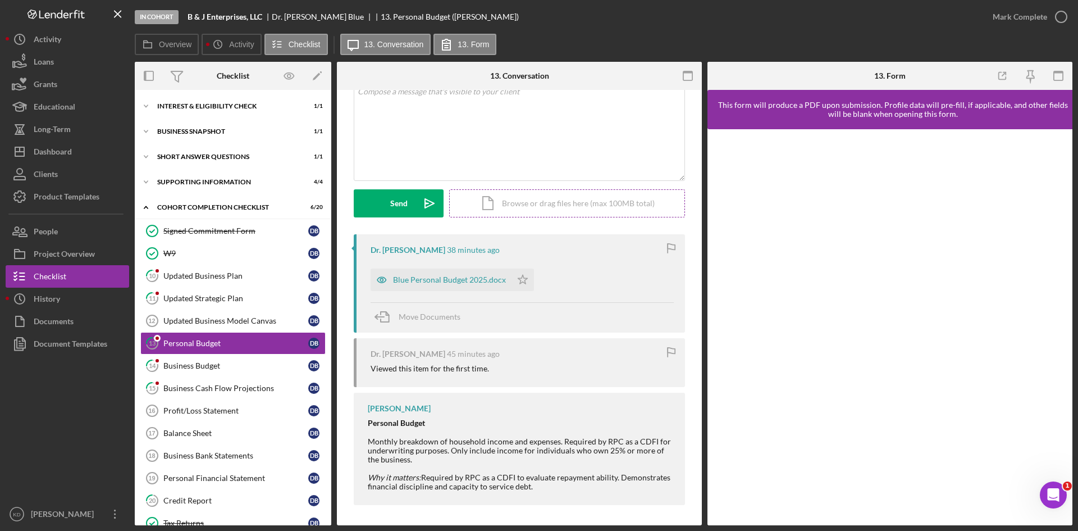
scroll to position [78, 0]
click at [446, 275] on div "Blue Personal Budget 2025.docx" at bounding box center [449, 277] width 113 height 9
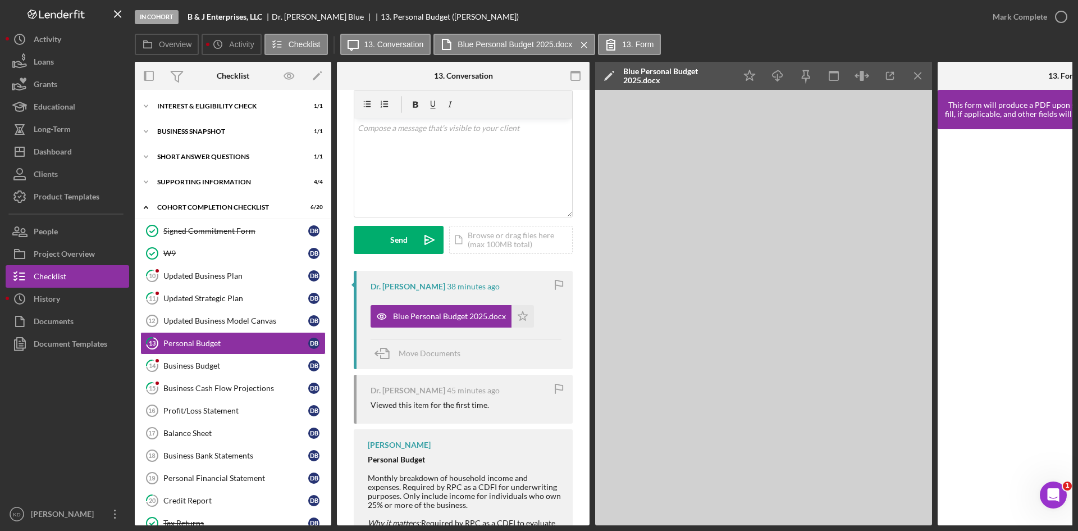
scroll to position [0, 0]
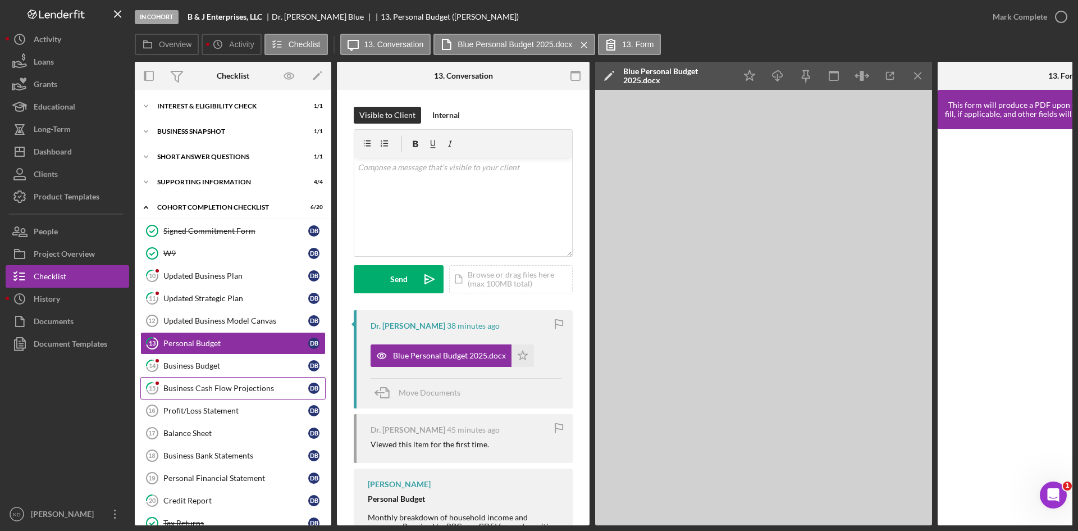
click at [238, 389] on div "Business Cash Flow Projections" at bounding box center [235, 388] width 145 height 9
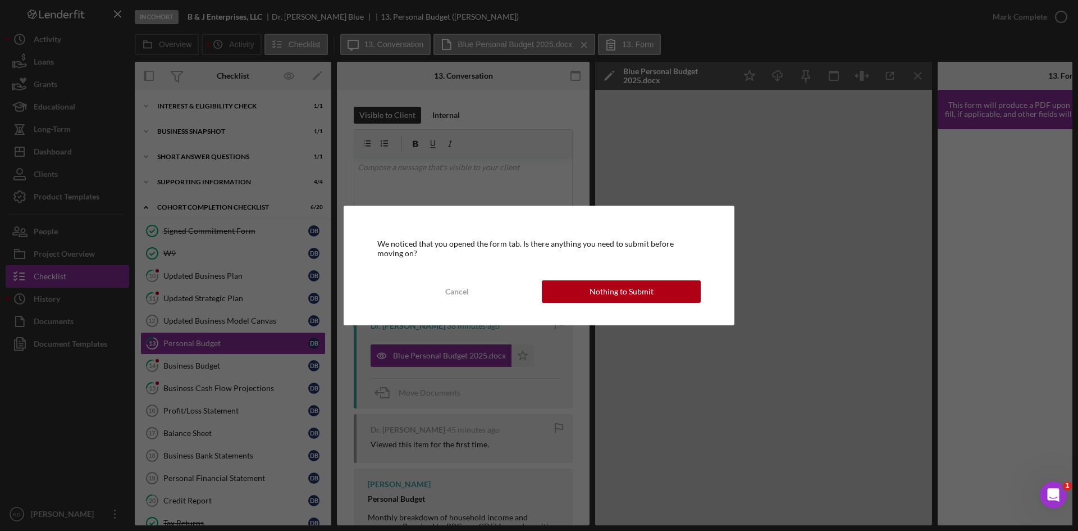
drag, startPoint x: 613, startPoint y: 296, endPoint x: 620, endPoint y: 303, distance: 9.9
click at [620, 303] on div "We noticed that you opened the form tab. Is there anything you need to submit b…" at bounding box center [539, 265] width 391 height 119
click at [614, 295] on div "Nothing to Submit" at bounding box center [622, 291] width 64 height 22
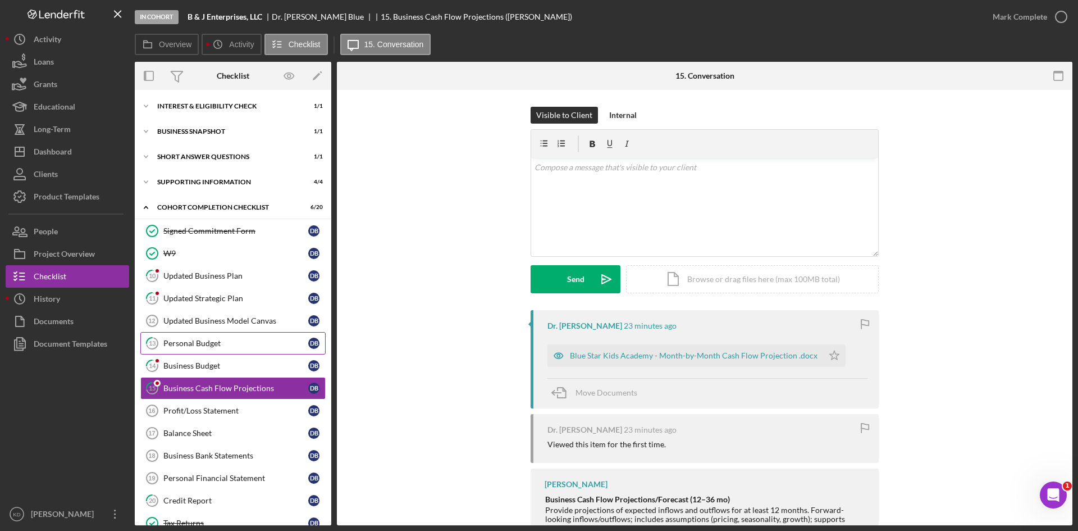
click at [222, 341] on div "Personal Budget" at bounding box center [235, 343] width 145 height 9
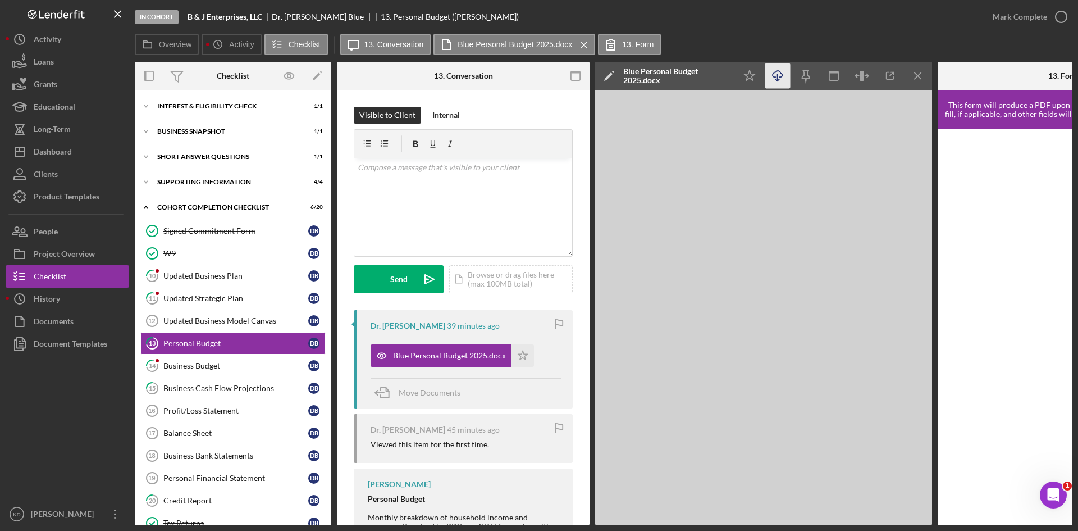
click at [780, 77] on icon "button" at bounding box center [778, 74] width 10 height 6
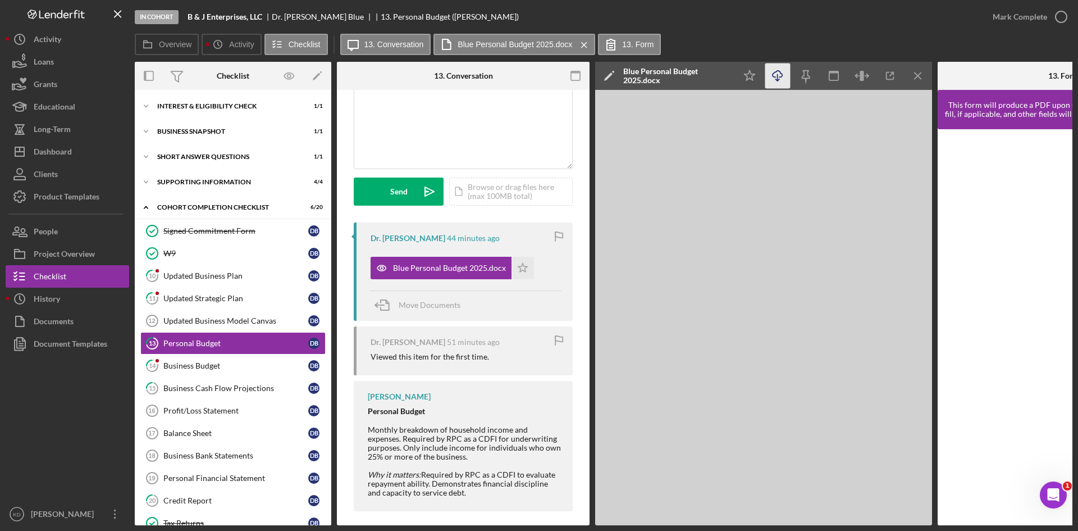
scroll to position [99, 0]
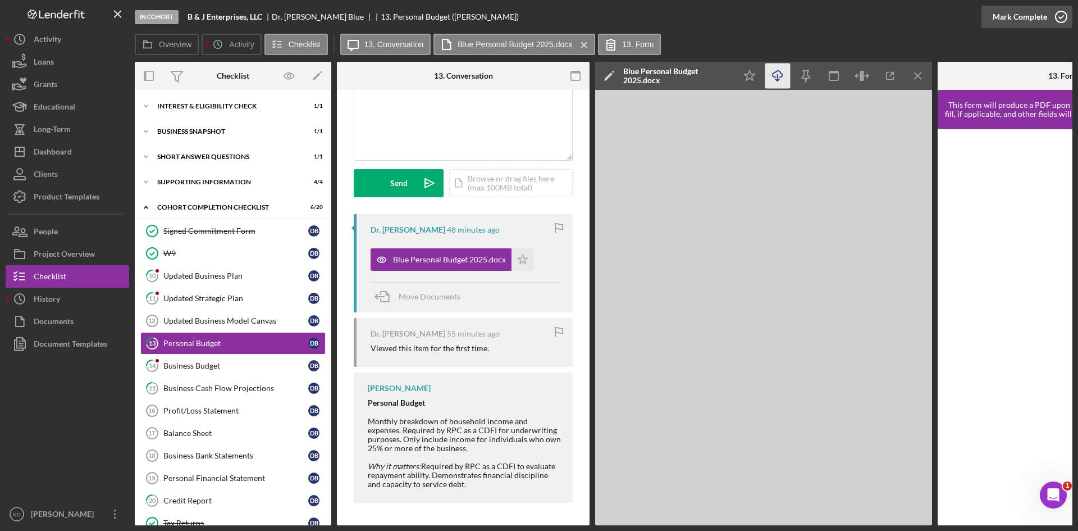
click at [1059, 18] on icon "button" at bounding box center [1061, 17] width 28 height 28
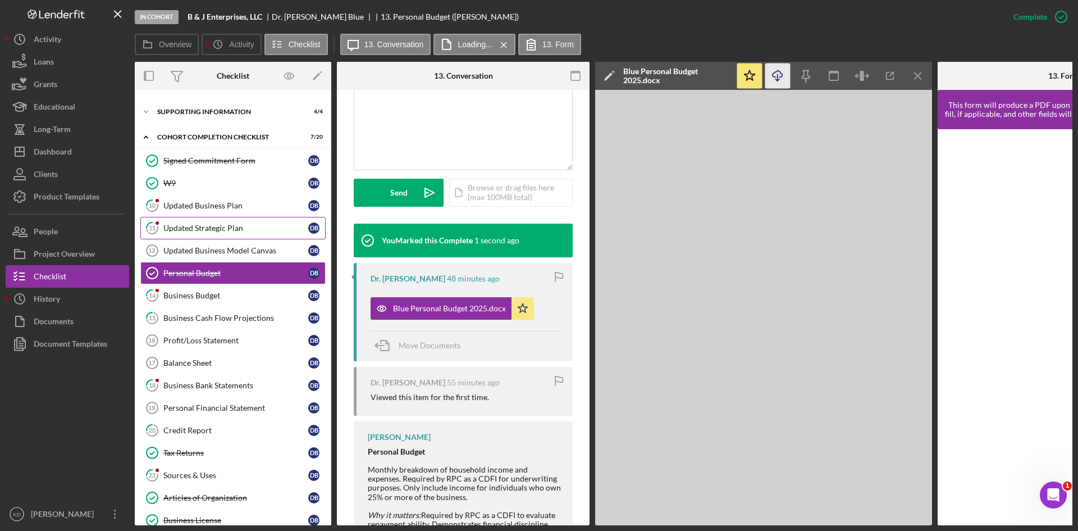
scroll to position [112, 0]
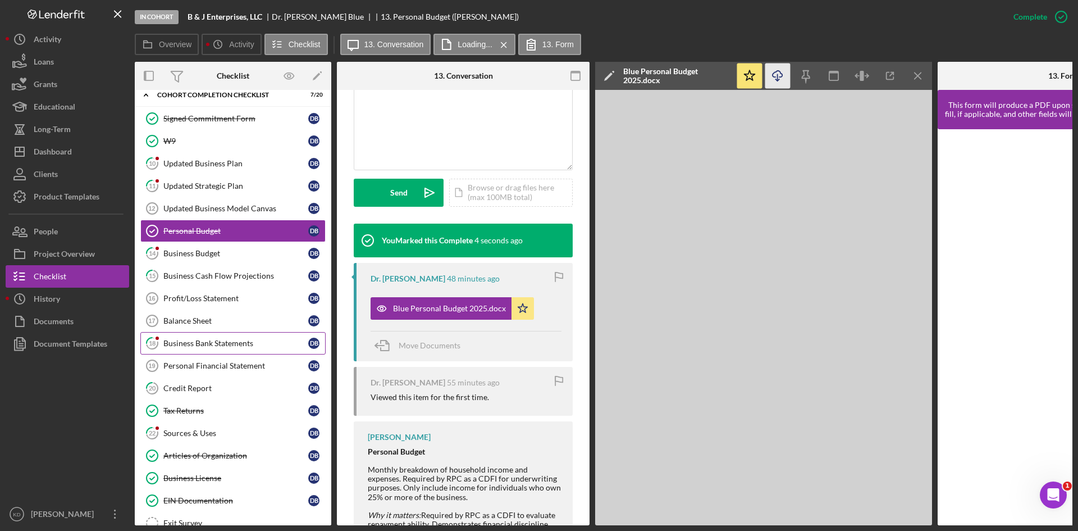
click at [206, 348] on link "18 Business Bank Statements D B" at bounding box center [232, 343] width 185 height 22
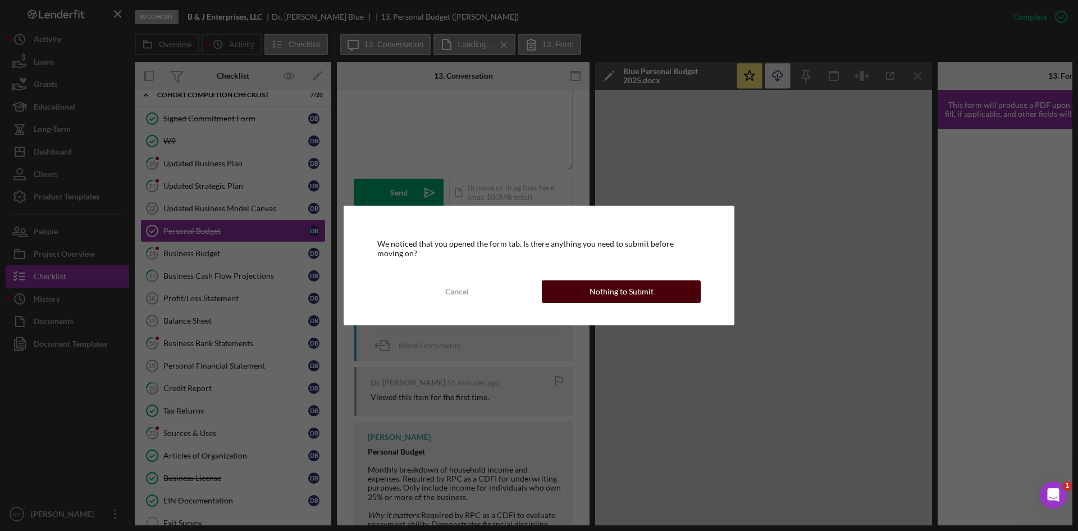
click at [612, 294] on div "Nothing to Submit" at bounding box center [622, 291] width 64 height 22
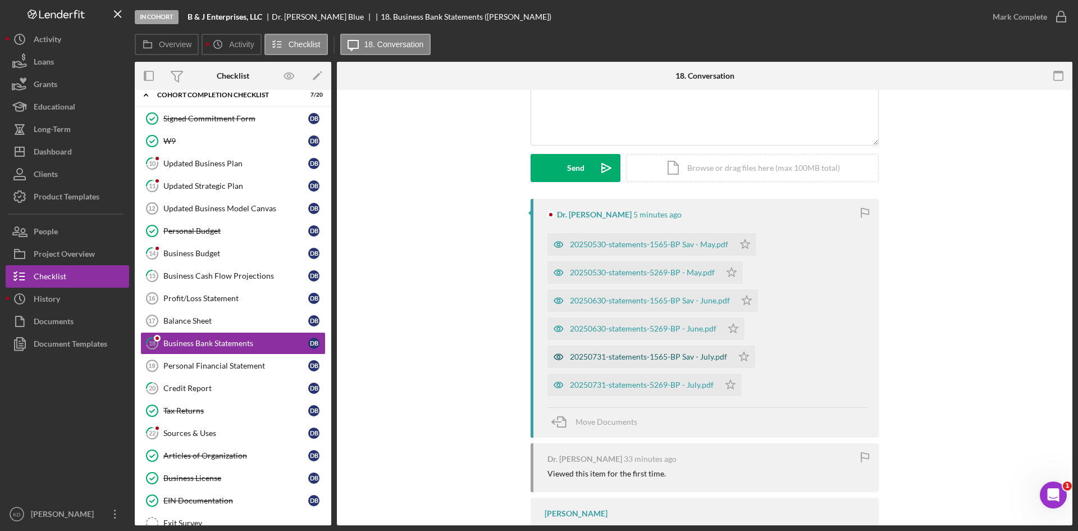
scroll to position [112, 0]
click at [614, 266] on div "20250530-statements-5269-BP - May.pdf" at bounding box center [634, 271] width 173 height 22
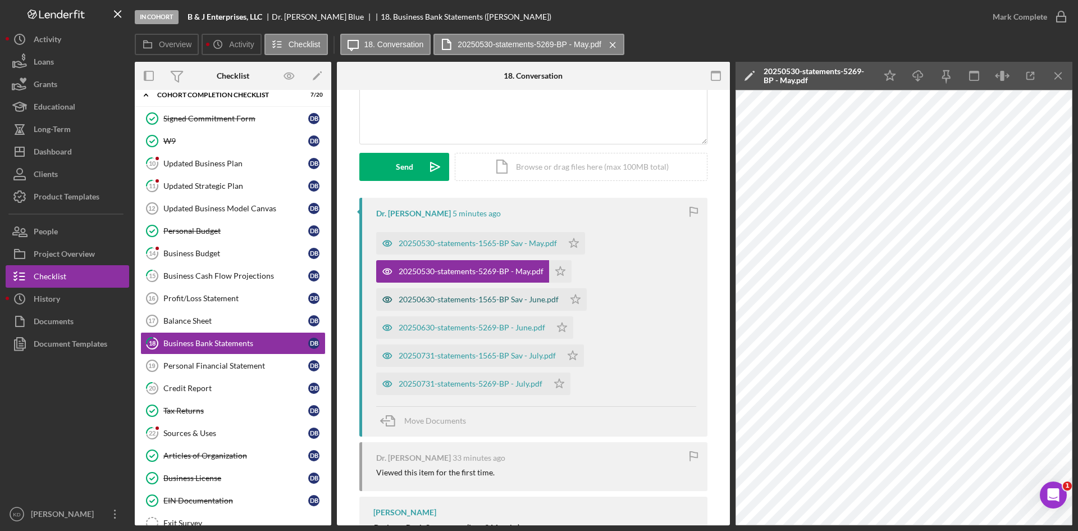
click at [499, 299] on div "20250630-statements-1565-BP Sav - June.pdf" at bounding box center [479, 299] width 160 height 9
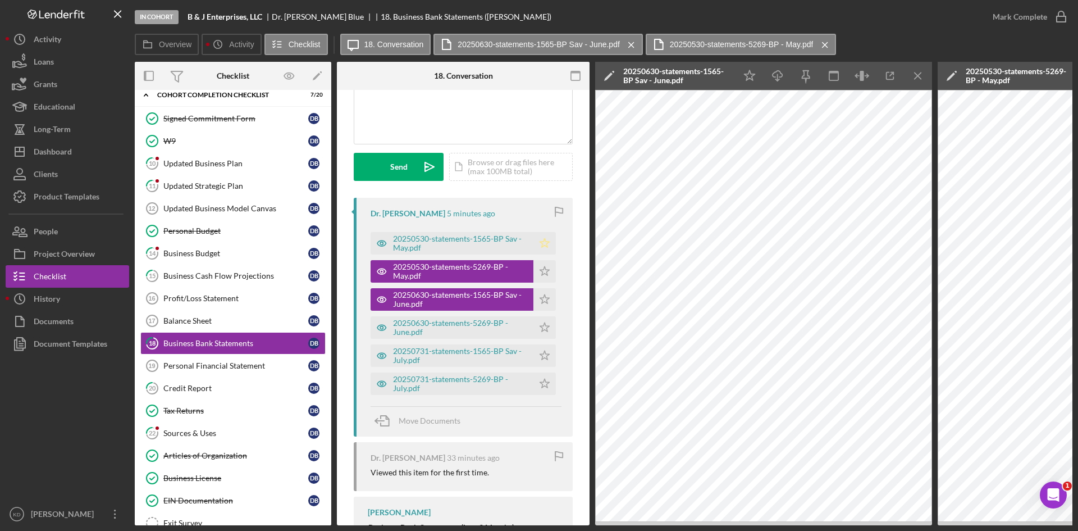
click at [545, 245] on icon "Icon/Star" at bounding box center [545, 243] width 22 height 22
click at [543, 270] on polygon "button" at bounding box center [545, 270] width 10 height 9
click at [541, 295] on icon "Icon/Star" at bounding box center [545, 299] width 22 height 22
click at [544, 324] on icon "Icon/Star" at bounding box center [545, 327] width 22 height 22
click at [543, 351] on icon "Icon/Star" at bounding box center [545, 355] width 22 height 22
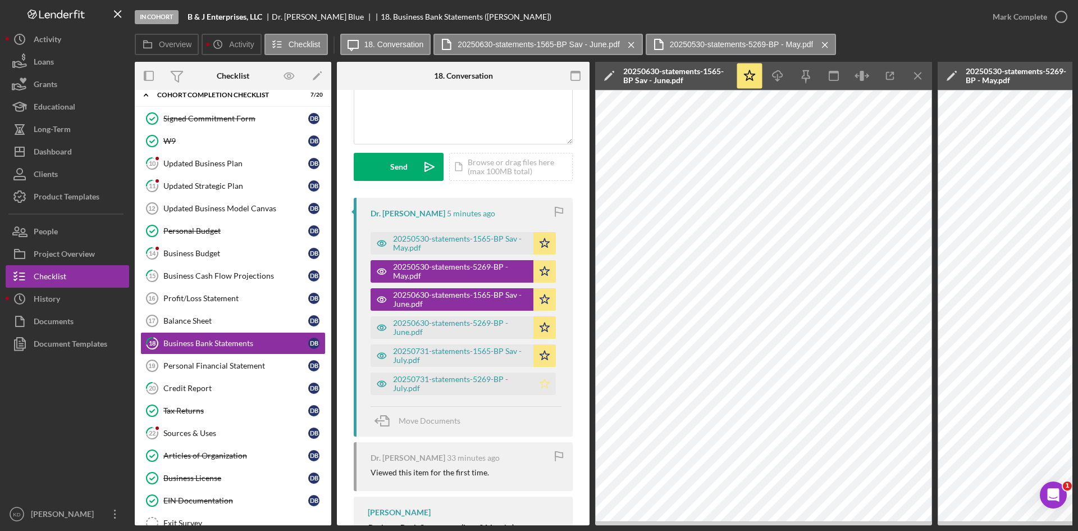
click at [543, 384] on icon "Icon/Star" at bounding box center [545, 383] width 22 height 22
click at [1061, 15] on icon "button" at bounding box center [1061, 17] width 28 height 28
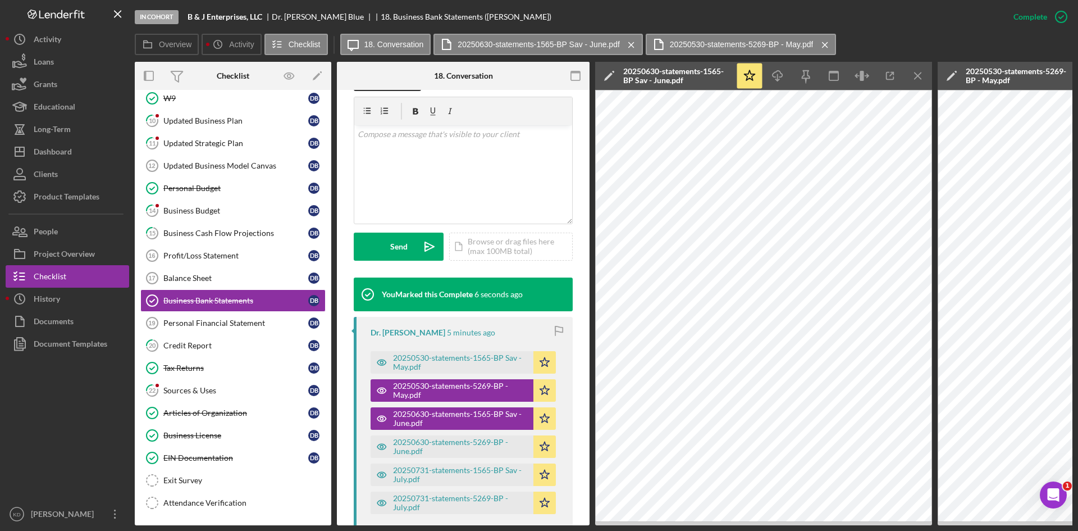
scroll to position [111, 0]
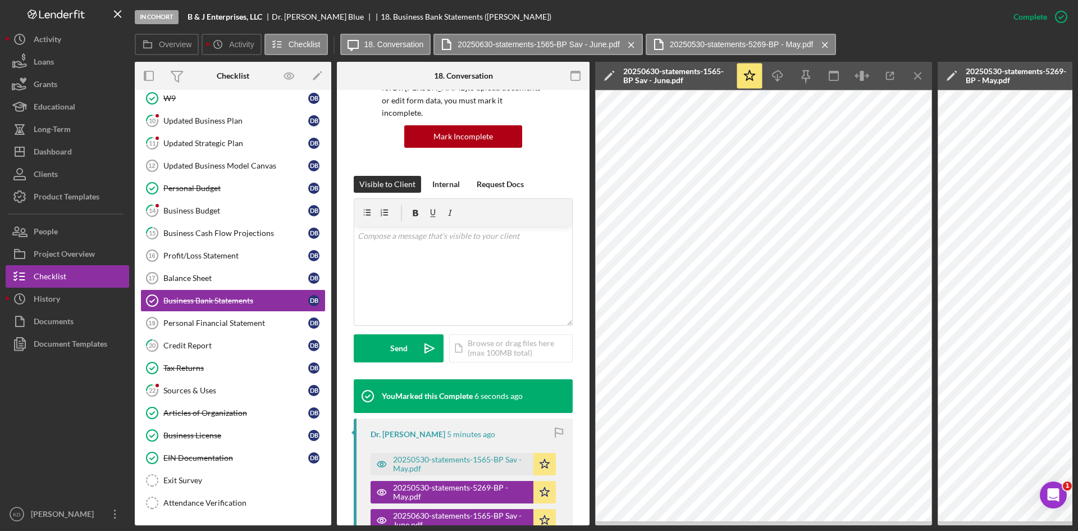
click at [577, 272] on div "This item has been marked complete. In order for Dr. [PERSON_NAME] to upload do…" at bounding box center [463, 416] width 253 height 875
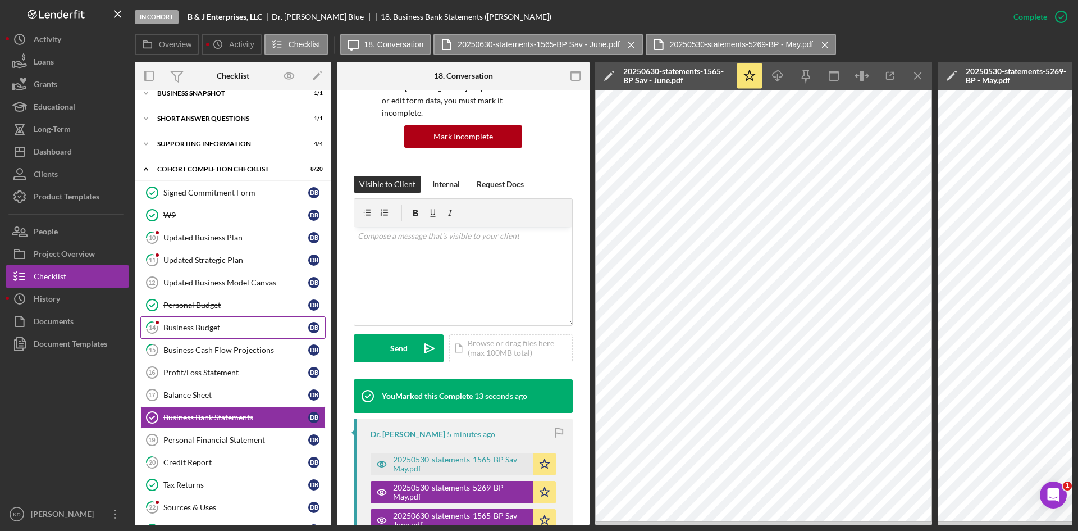
scroll to position [56, 0]
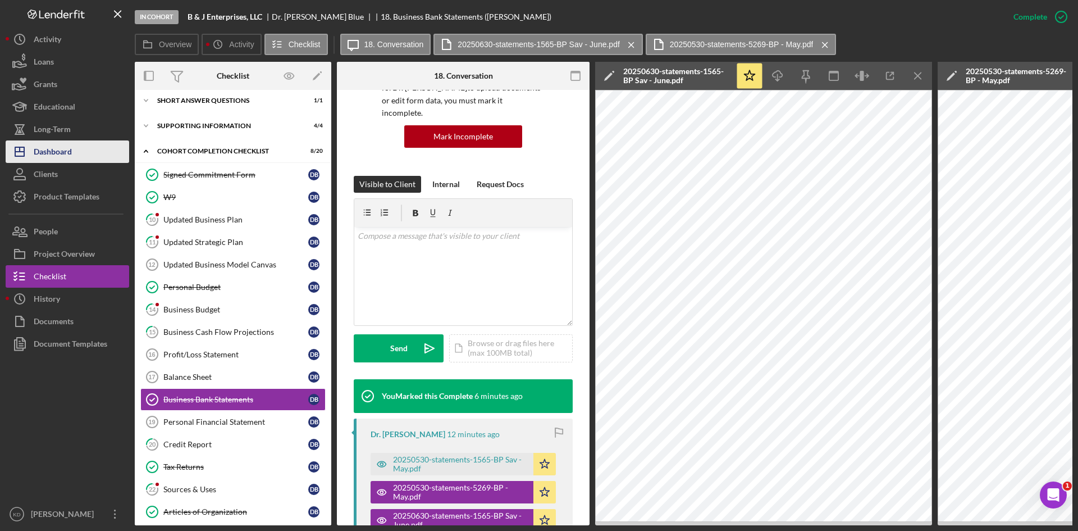
click at [56, 153] on div "Dashboard" at bounding box center [53, 152] width 38 height 25
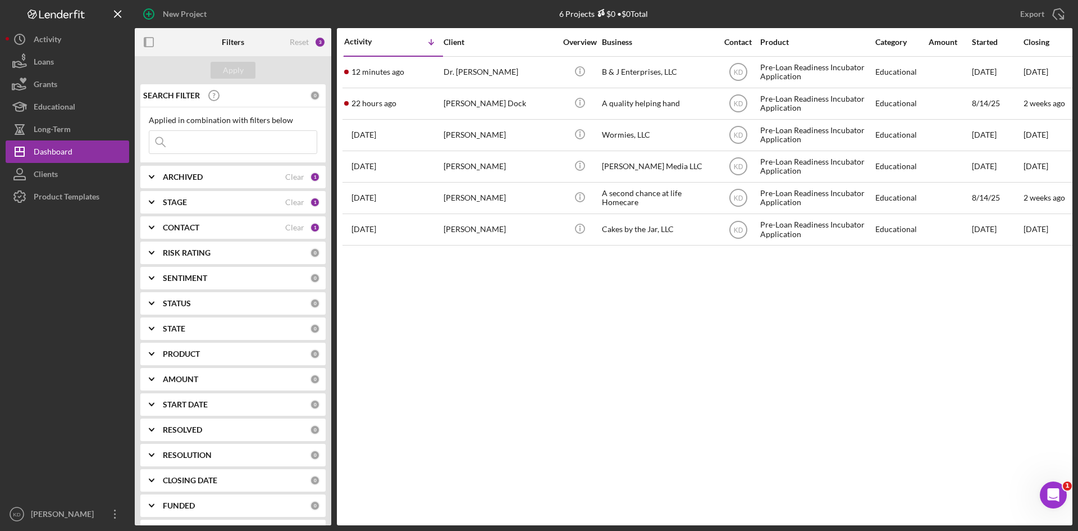
drag, startPoint x: 186, startPoint y: 232, endPoint x: 193, endPoint y: 233, distance: 7.3
click at [193, 233] on div "CONTACT Clear 1" at bounding box center [241, 227] width 157 height 10
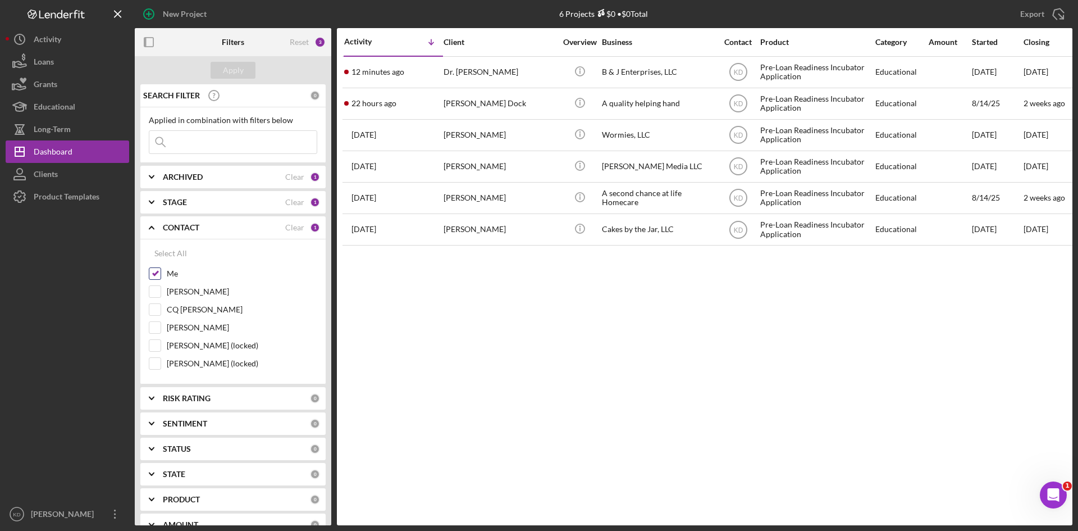
click at [159, 272] on input "Me" at bounding box center [154, 273] width 11 height 11
checkbox input "false"
click at [158, 291] on input "[PERSON_NAME]" at bounding box center [154, 291] width 11 height 11
checkbox input "true"
click at [166, 200] on b "STAGE" at bounding box center [175, 202] width 24 height 9
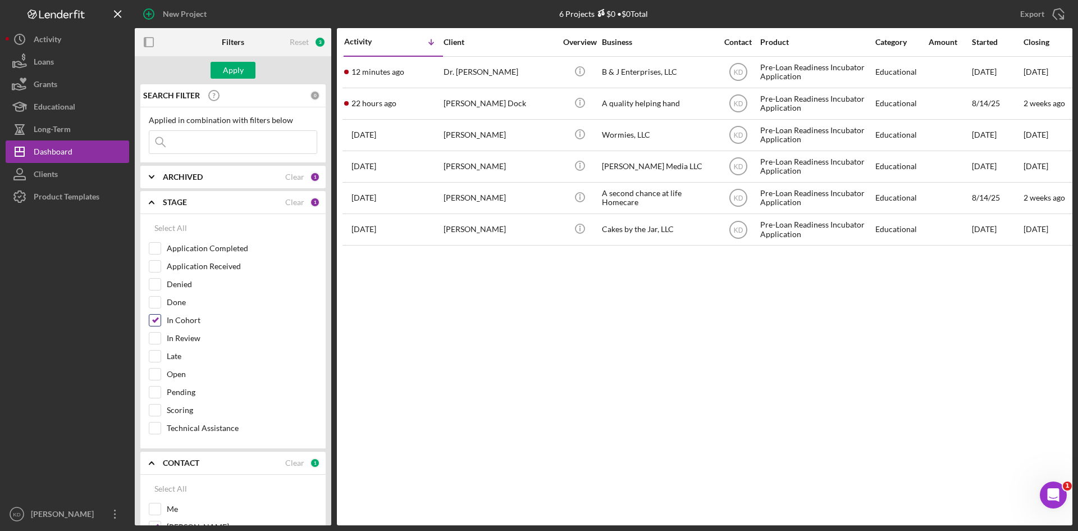
click at [154, 318] on input "In Cohort" at bounding box center [154, 319] width 11 height 11
checkbox input "false"
click at [225, 70] on div "Apply" at bounding box center [233, 70] width 21 height 17
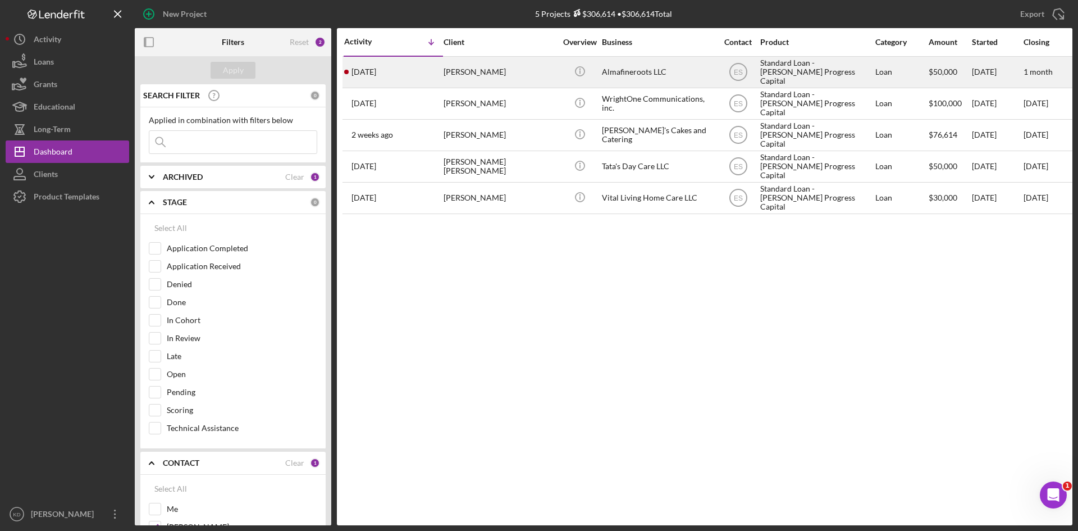
click at [679, 72] on div "Almafineroots LLC" at bounding box center [658, 72] width 112 height 30
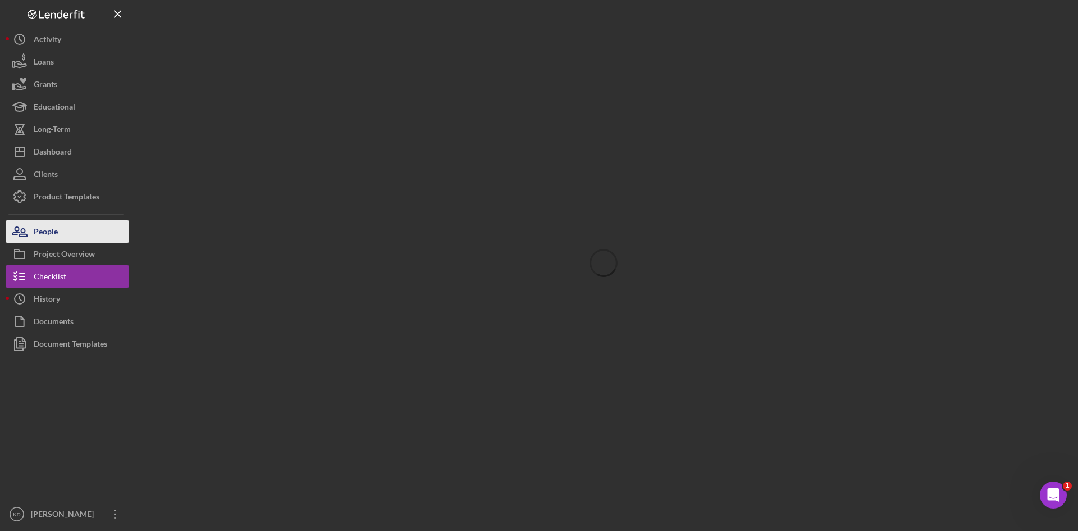
click at [61, 233] on button "People" at bounding box center [68, 231] width 124 height 22
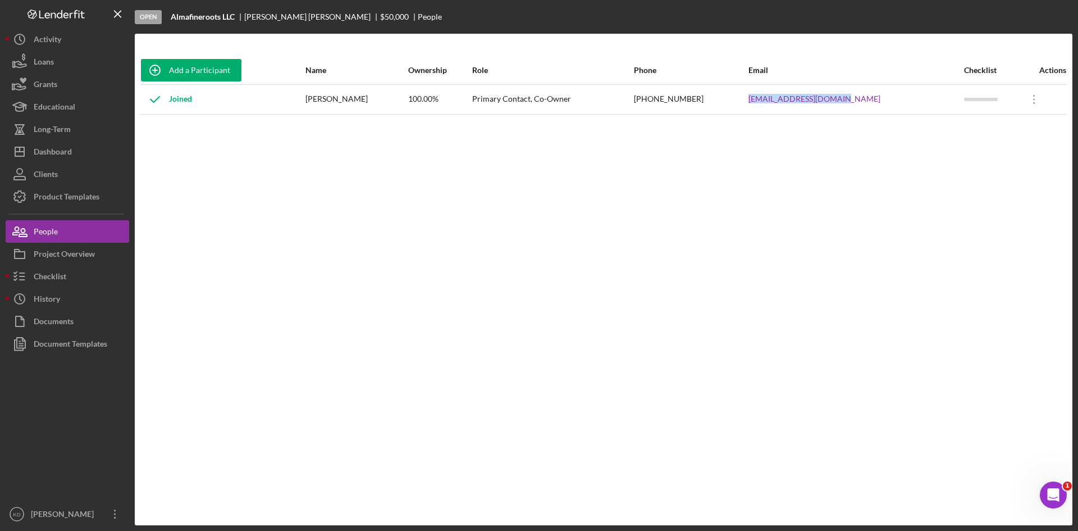
drag, startPoint x: 882, startPoint y: 99, endPoint x: 783, endPoint y: 99, distance: 99.4
click at [783, 99] on tr "Joined [PERSON_NAME] 100.00% Primary Contact, Co-Owner [PHONE_NUMBER] [EMAIL_AD…" at bounding box center [603, 99] width 927 height 30
copy tr "[EMAIL_ADDRESS][DOMAIN_NAME]"
